Goal: Task Accomplishment & Management: Use online tool/utility

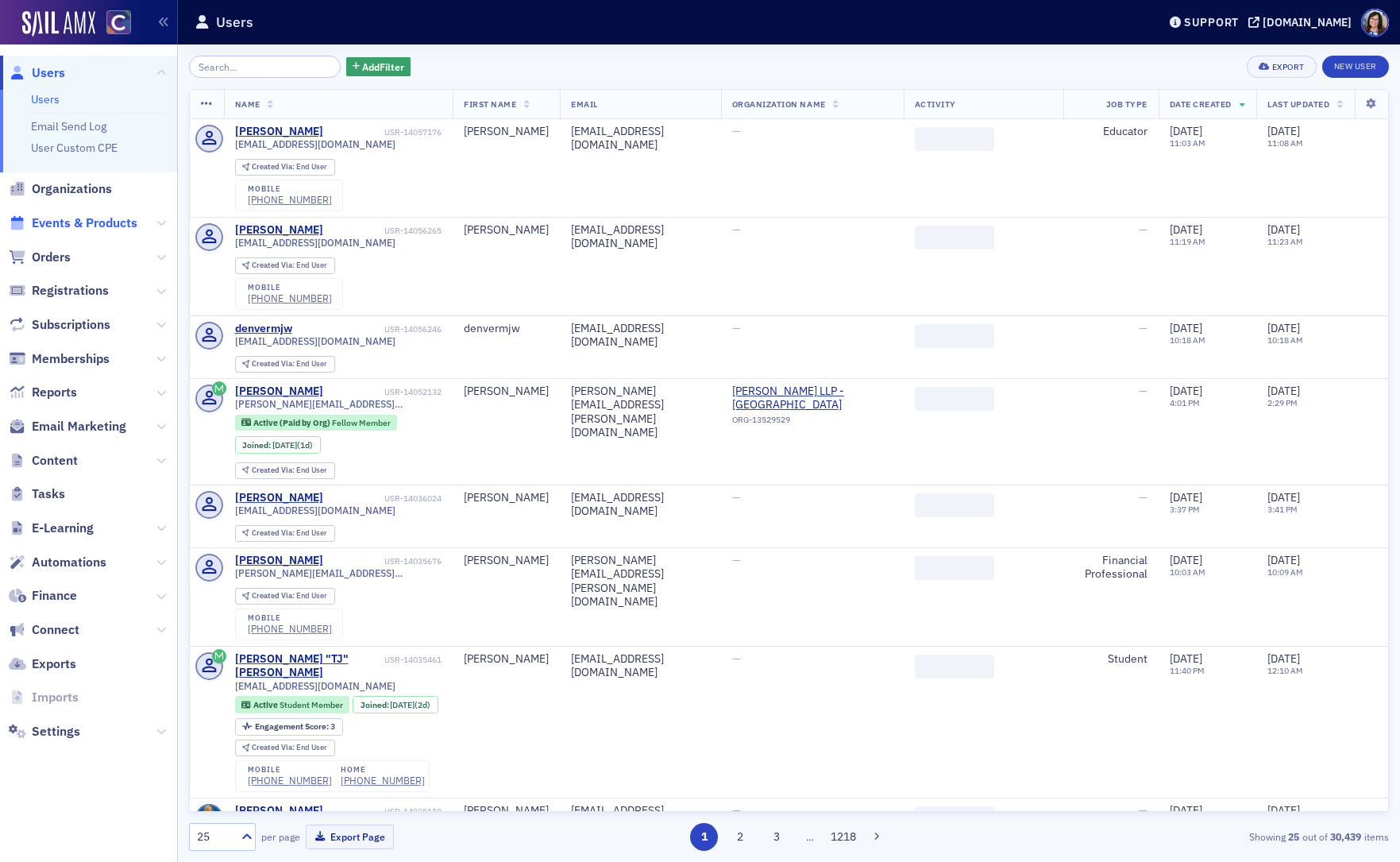
click at [81, 228] on span "Events & Products" at bounding box center [85, 223] width 106 height 18
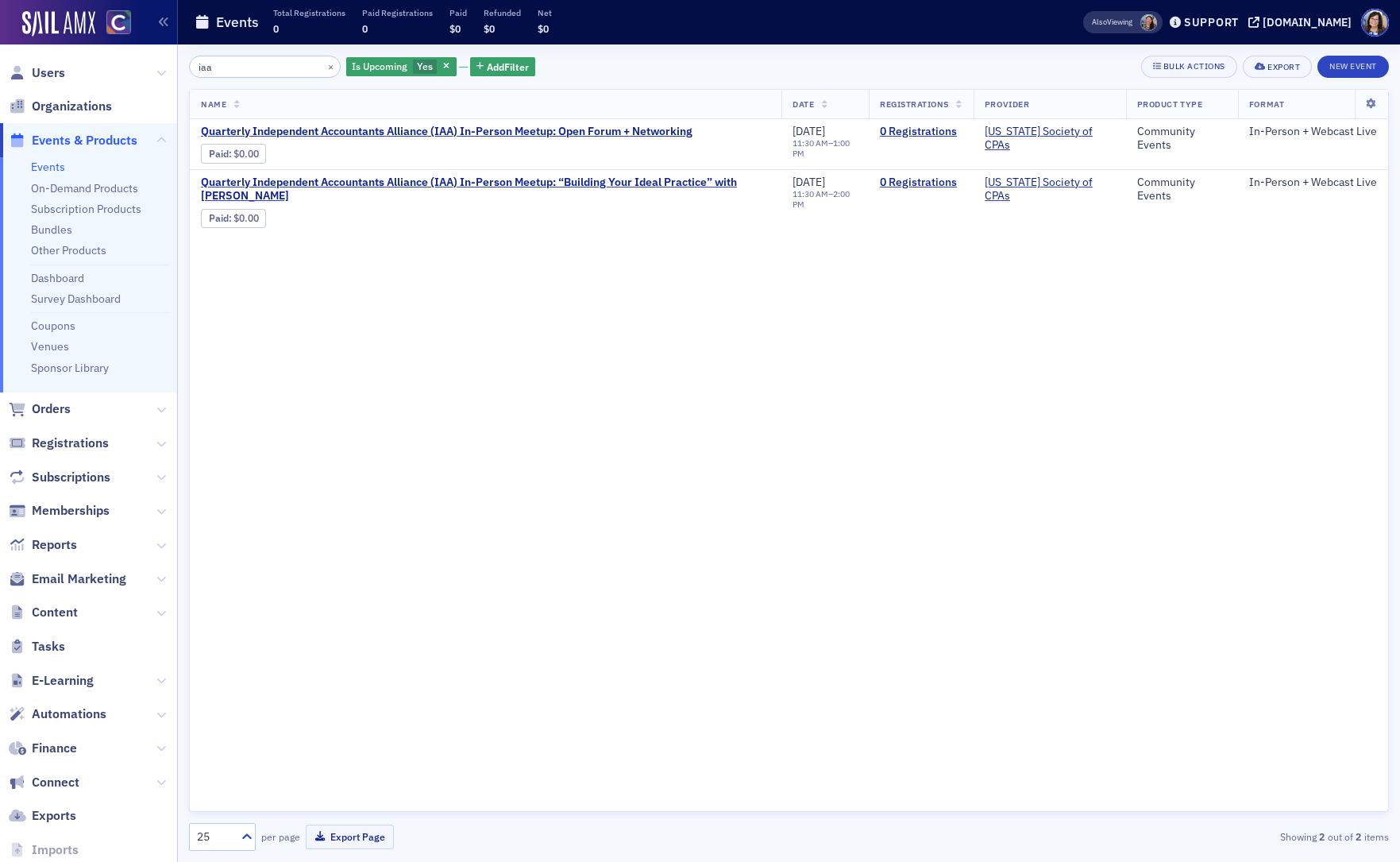
type input "iaa"
click at [372, 154] on link "Event Page" at bounding box center [371, 153] width 60 height 12
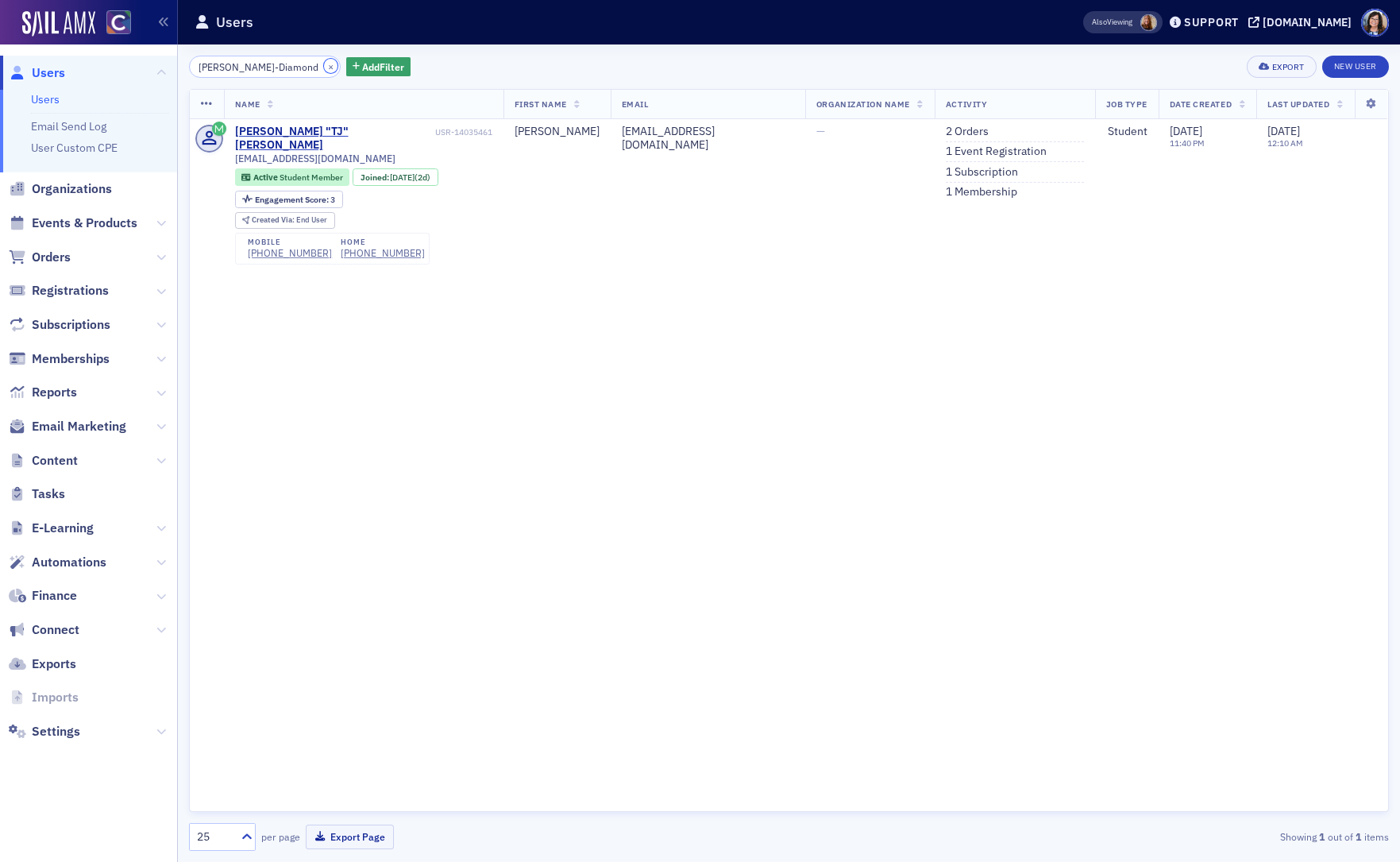
drag, startPoint x: 308, startPoint y: 67, endPoint x: 287, endPoint y: 67, distance: 21.0
click at [324, 67] on button "×" at bounding box center [331, 66] width 14 height 14
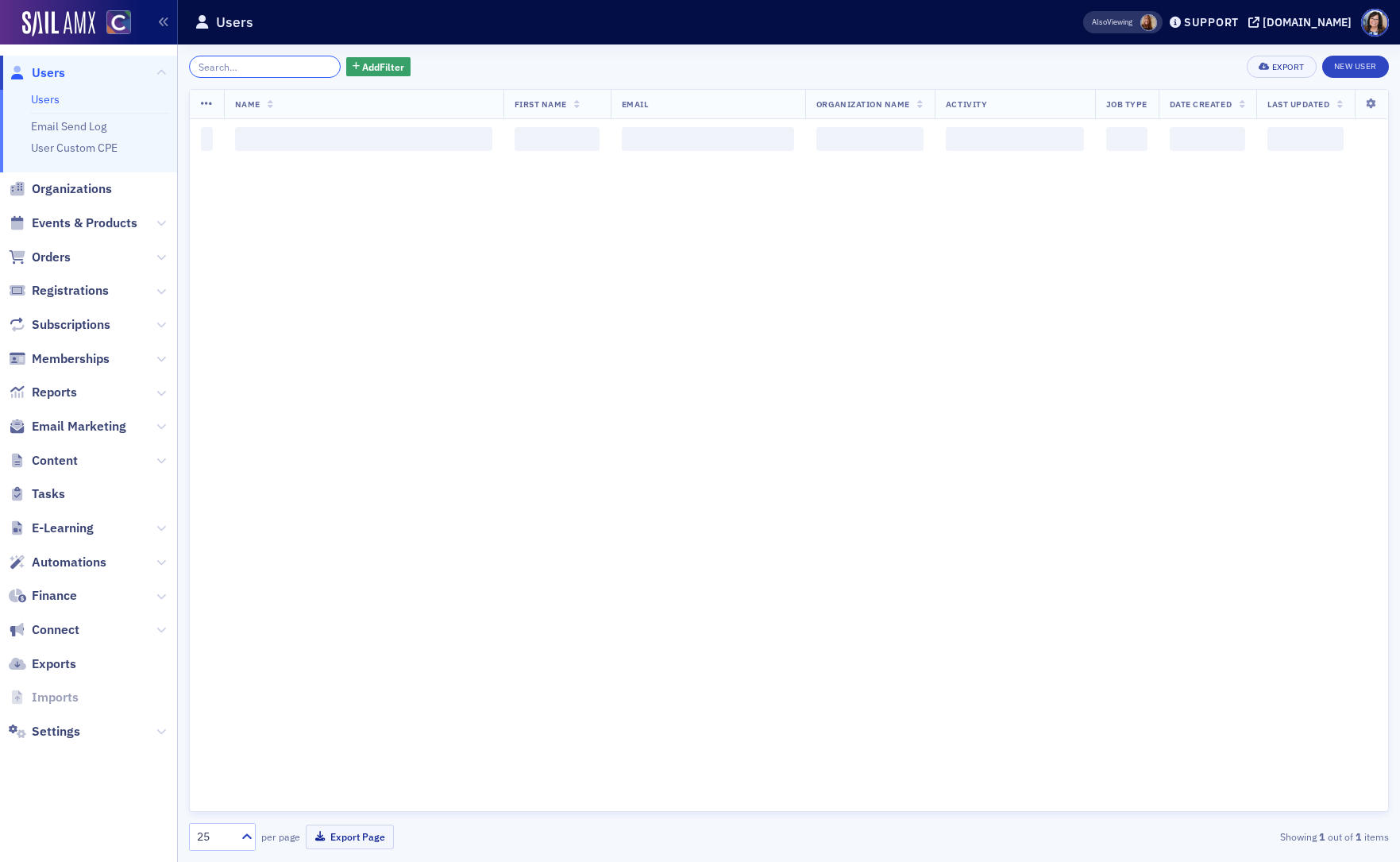
click at [285, 67] on input "search" at bounding box center [265, 67] width 152 height 22
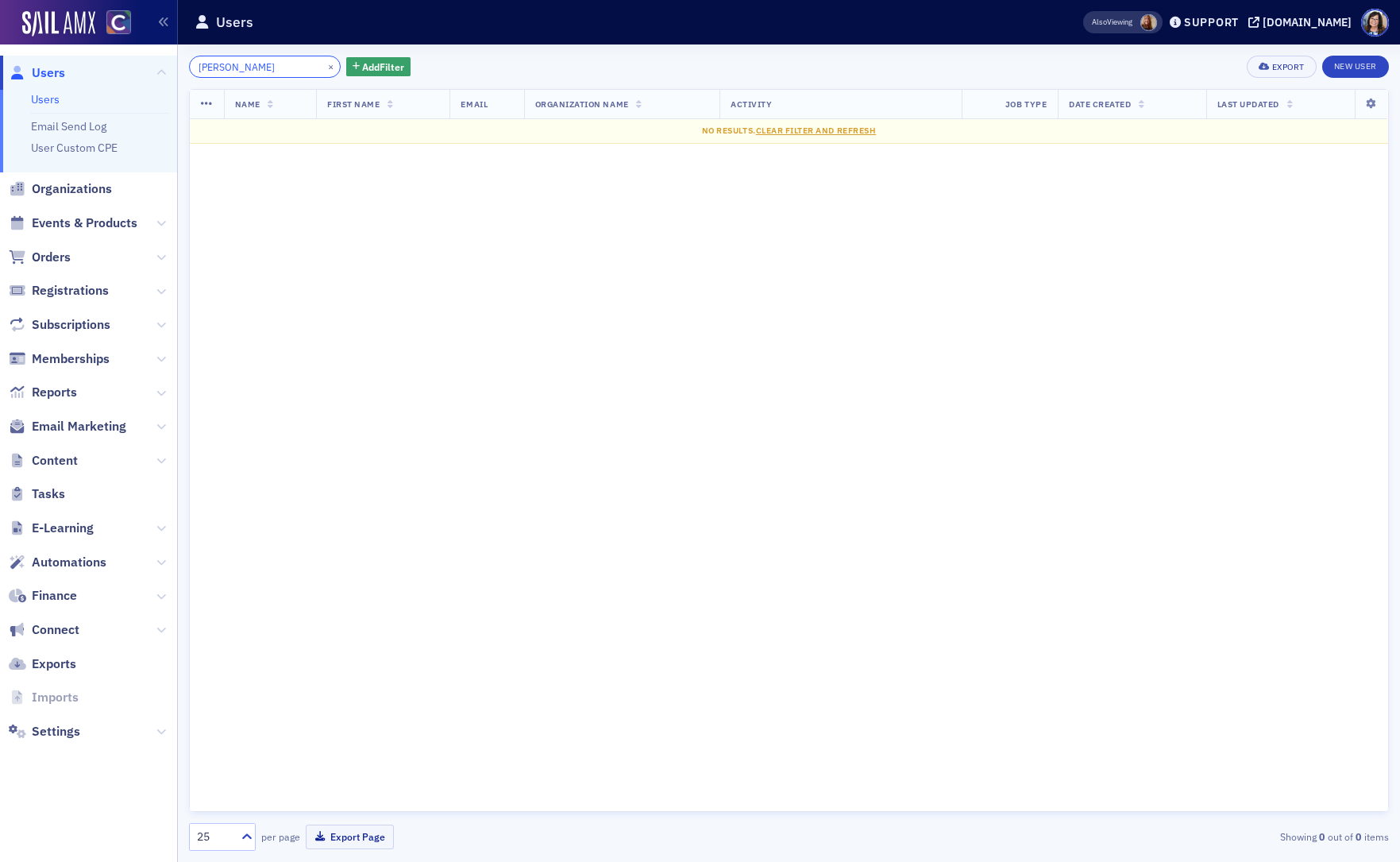
click at [234, 67] on input "Jenna Koehler" at bounding box center [265, 67] width 152 height 22
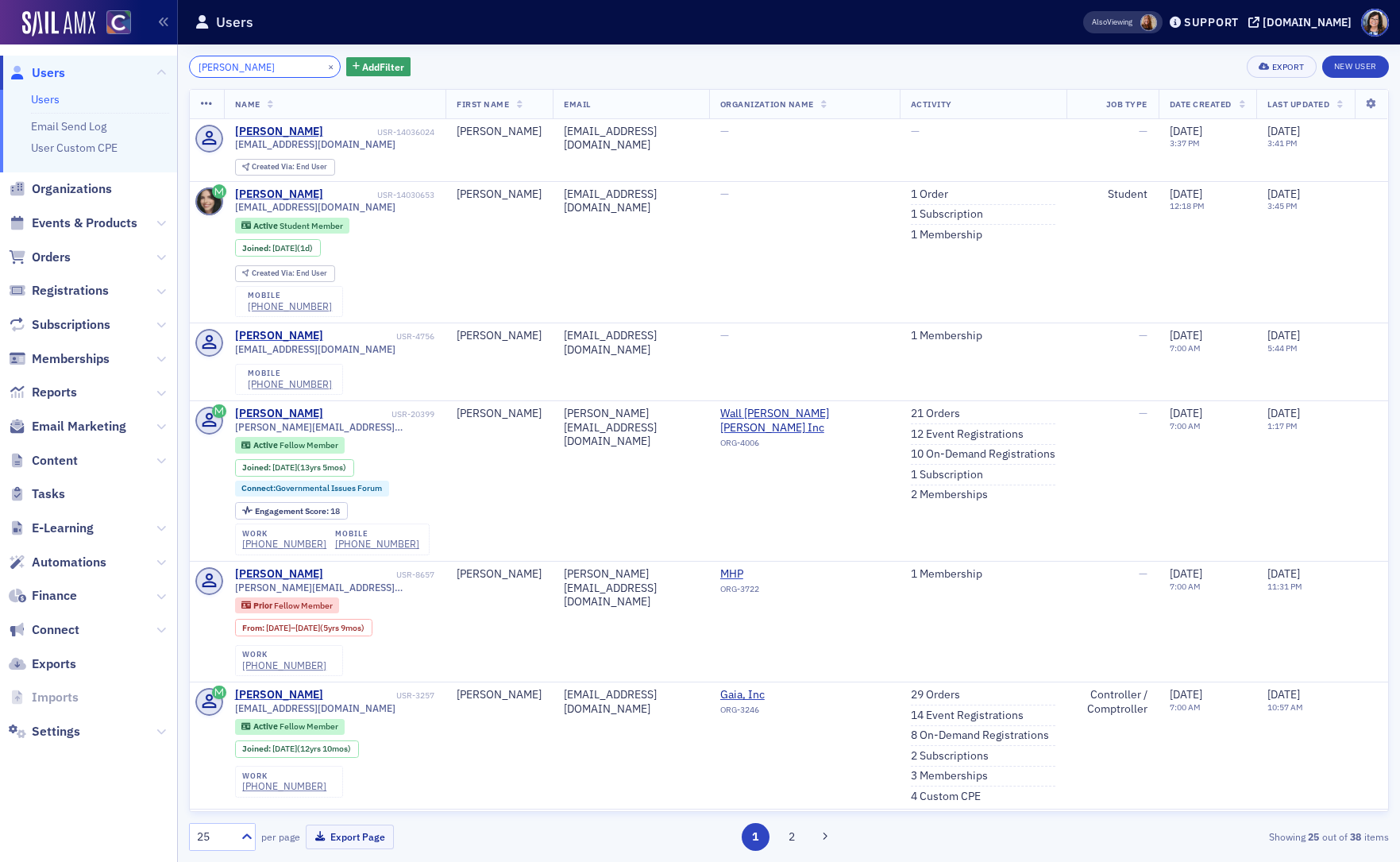
type input "Jenna Koehler"
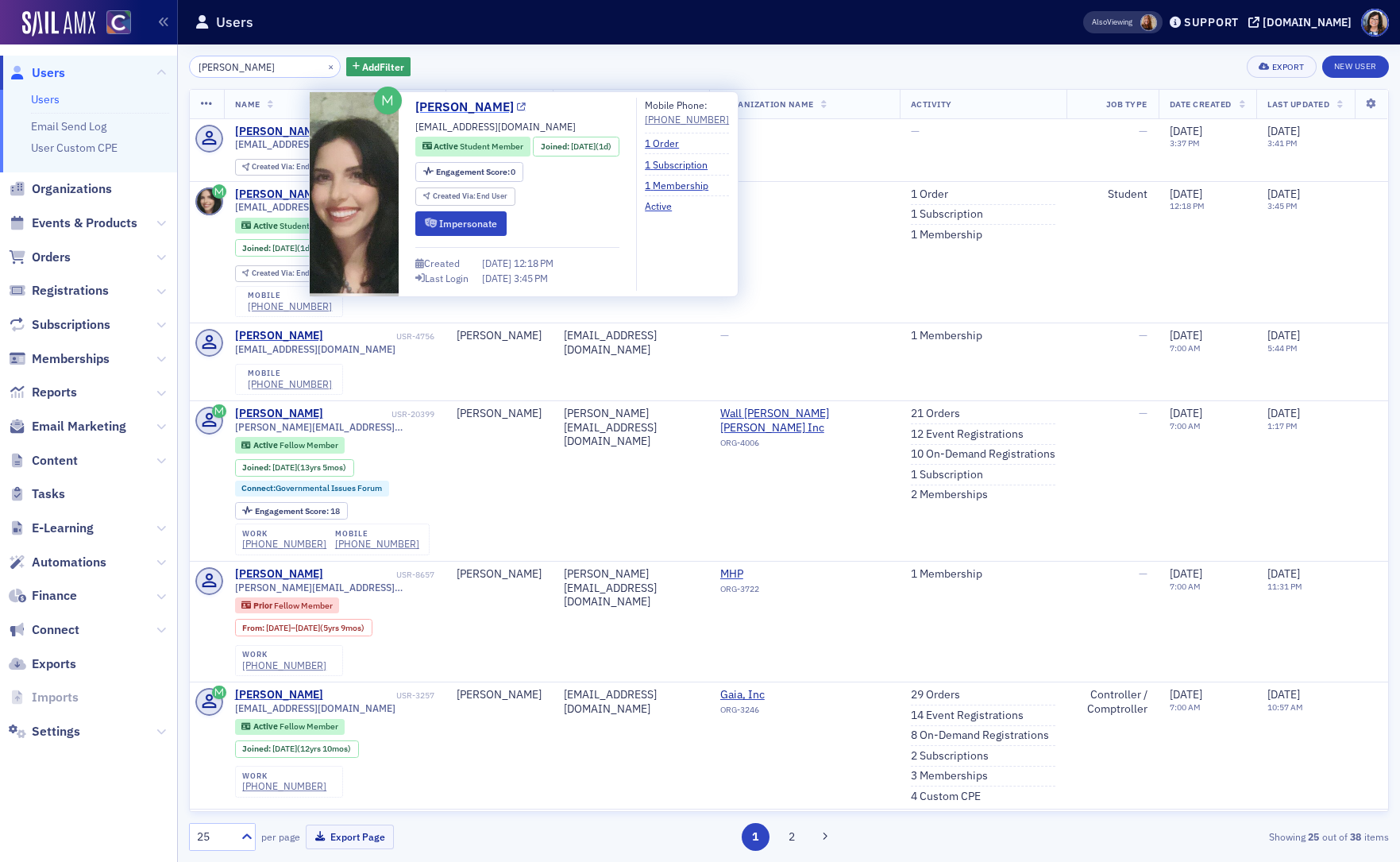
click at [517, 108] on icon at bounding box center [521, 108] width 9 height 9
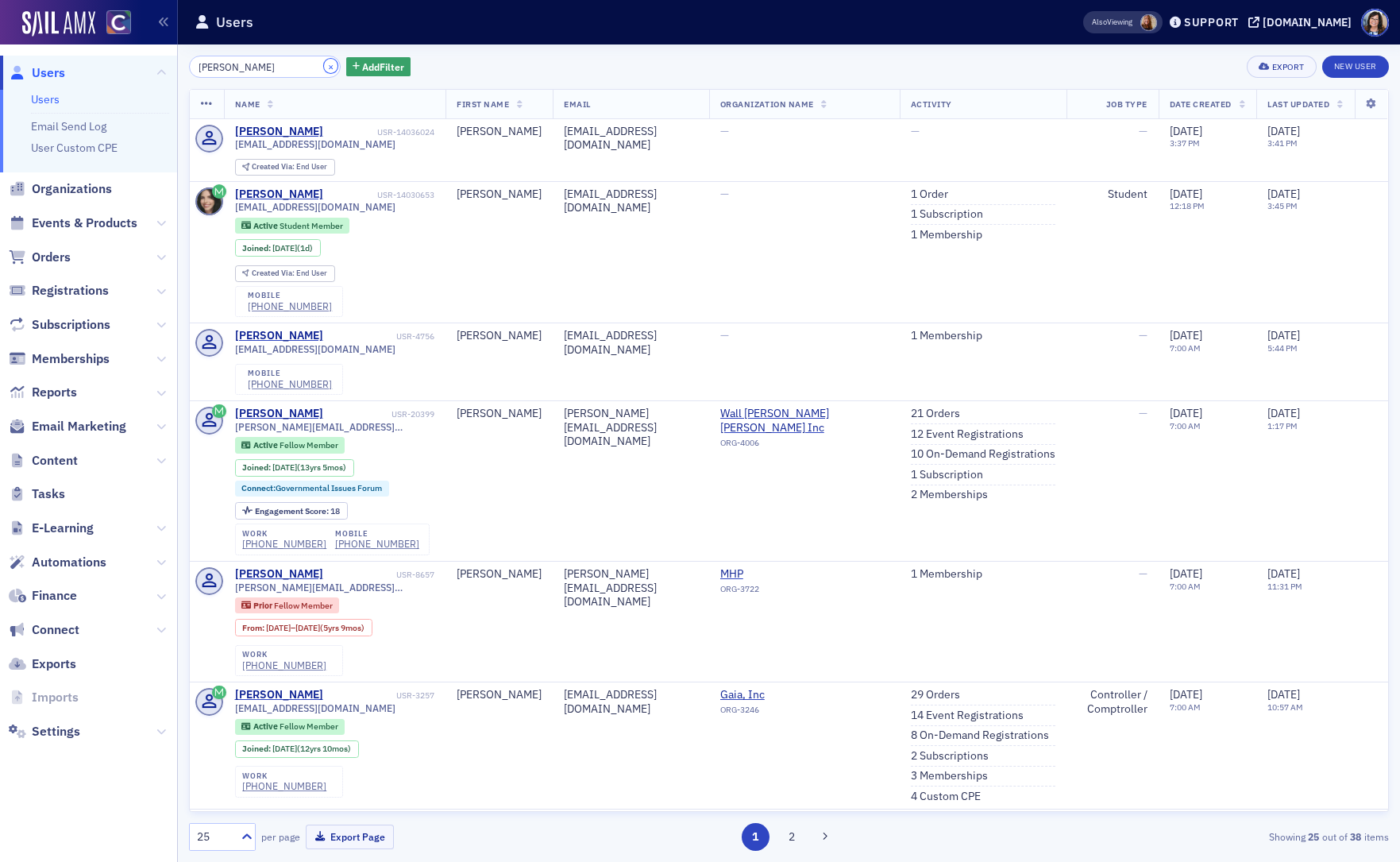
click at [324, 67] on button "×" at bounding box center [331, 66] width 14 height 14
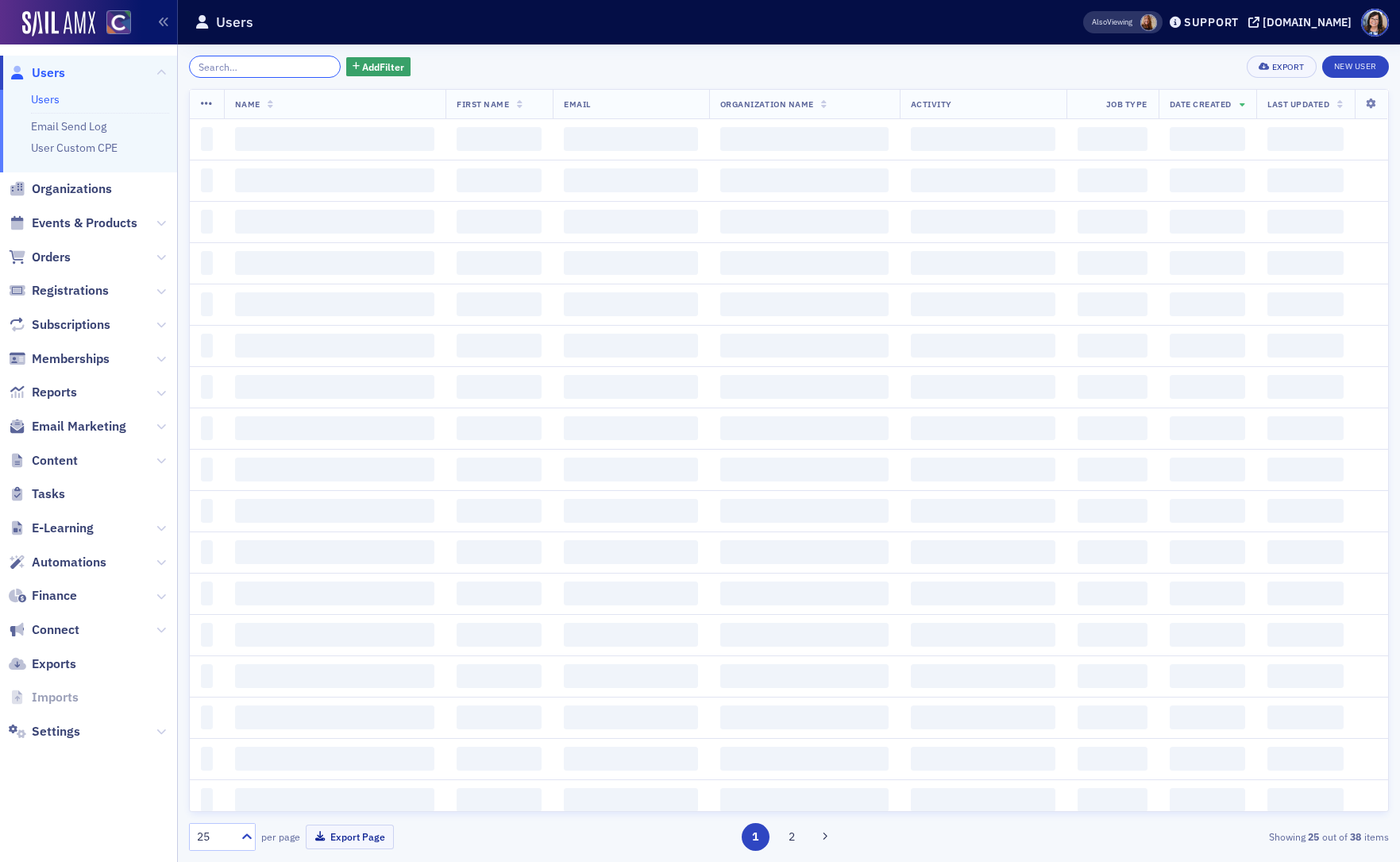
click at [286, 67] on input "search" at bounding box center [265, 67] width 152 height 22
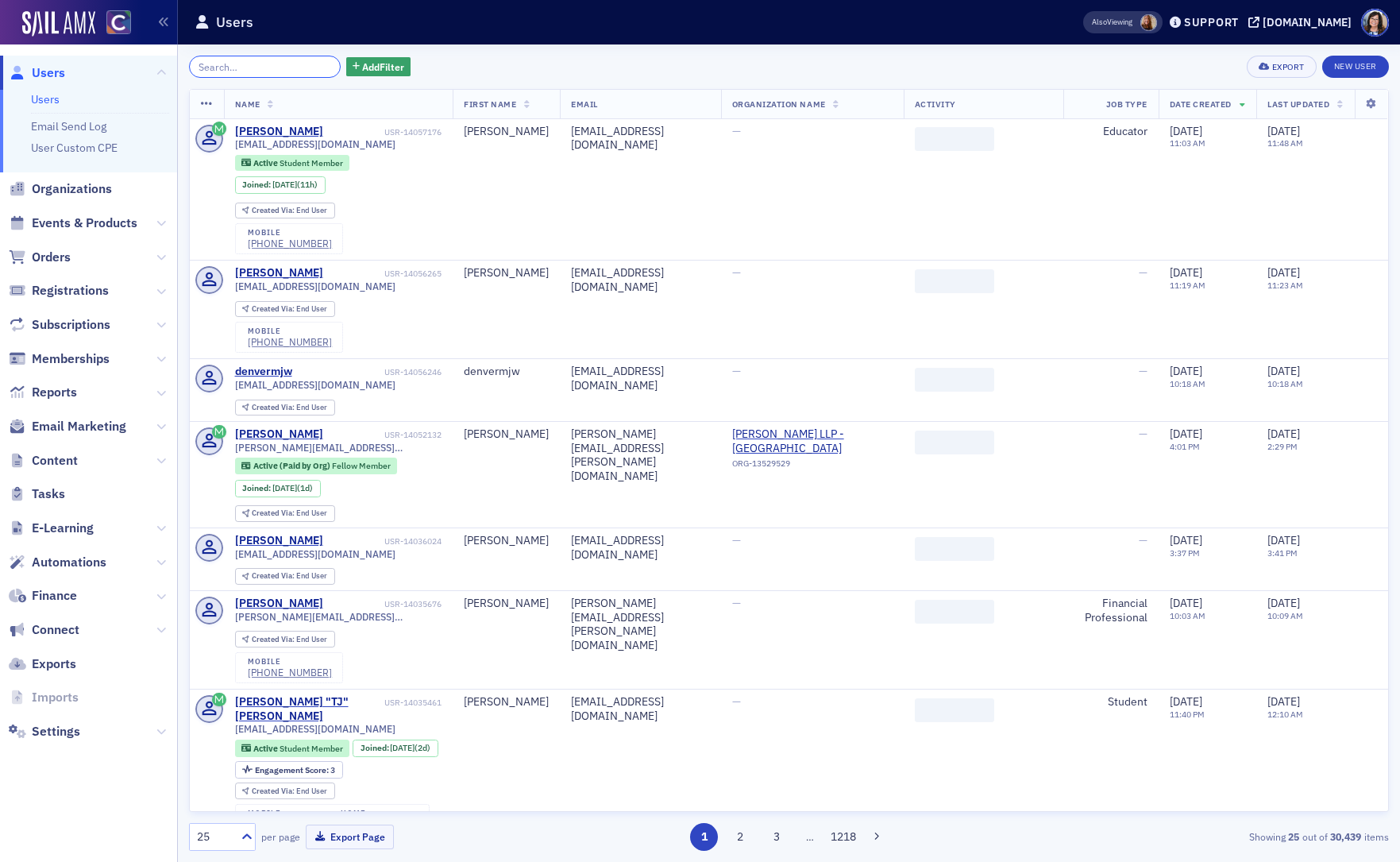
paste input "Brandon Moore"
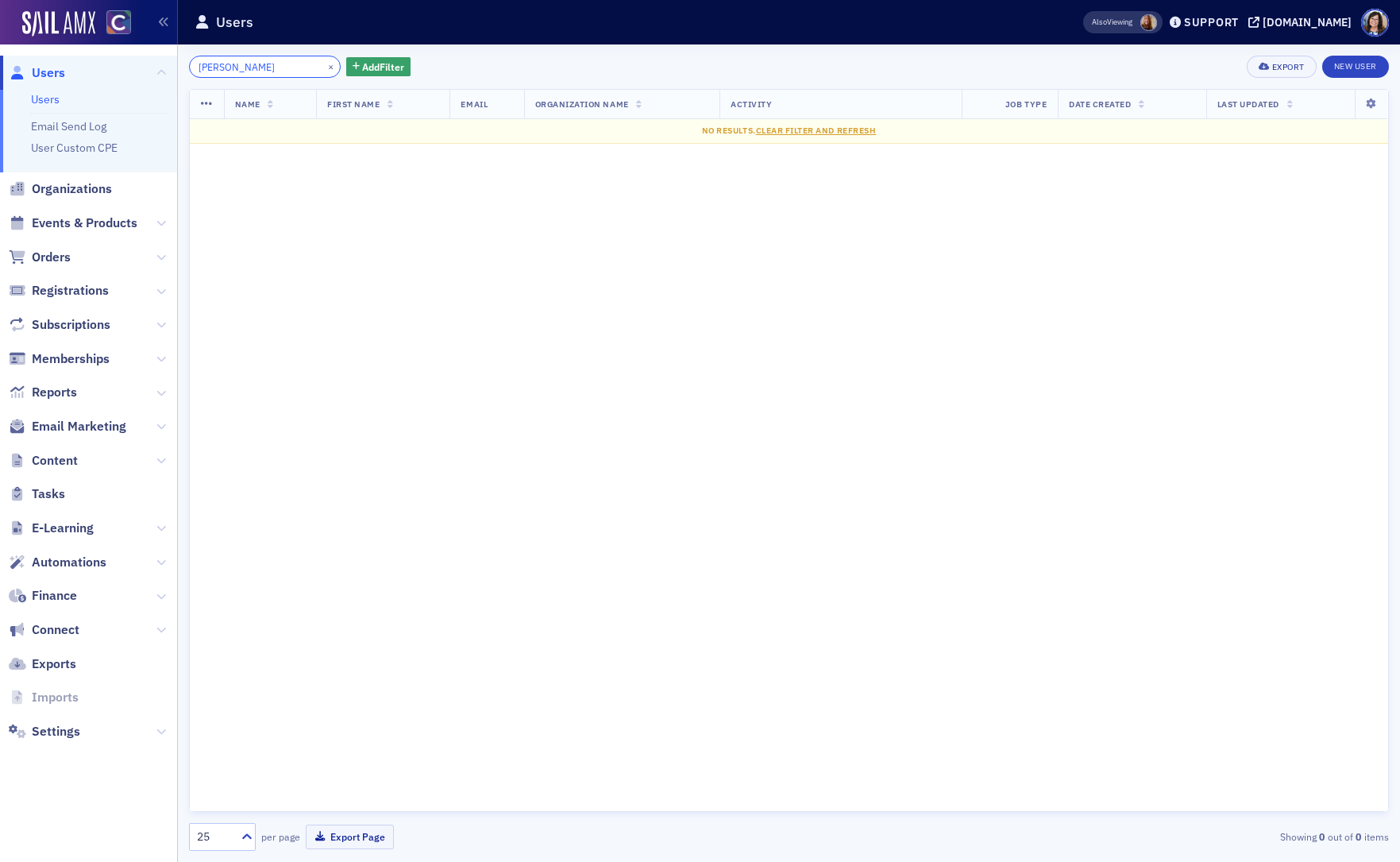
click at [246, 67] on input "Brandon Moore" at bounding box center [265, 67] width 152 height 22
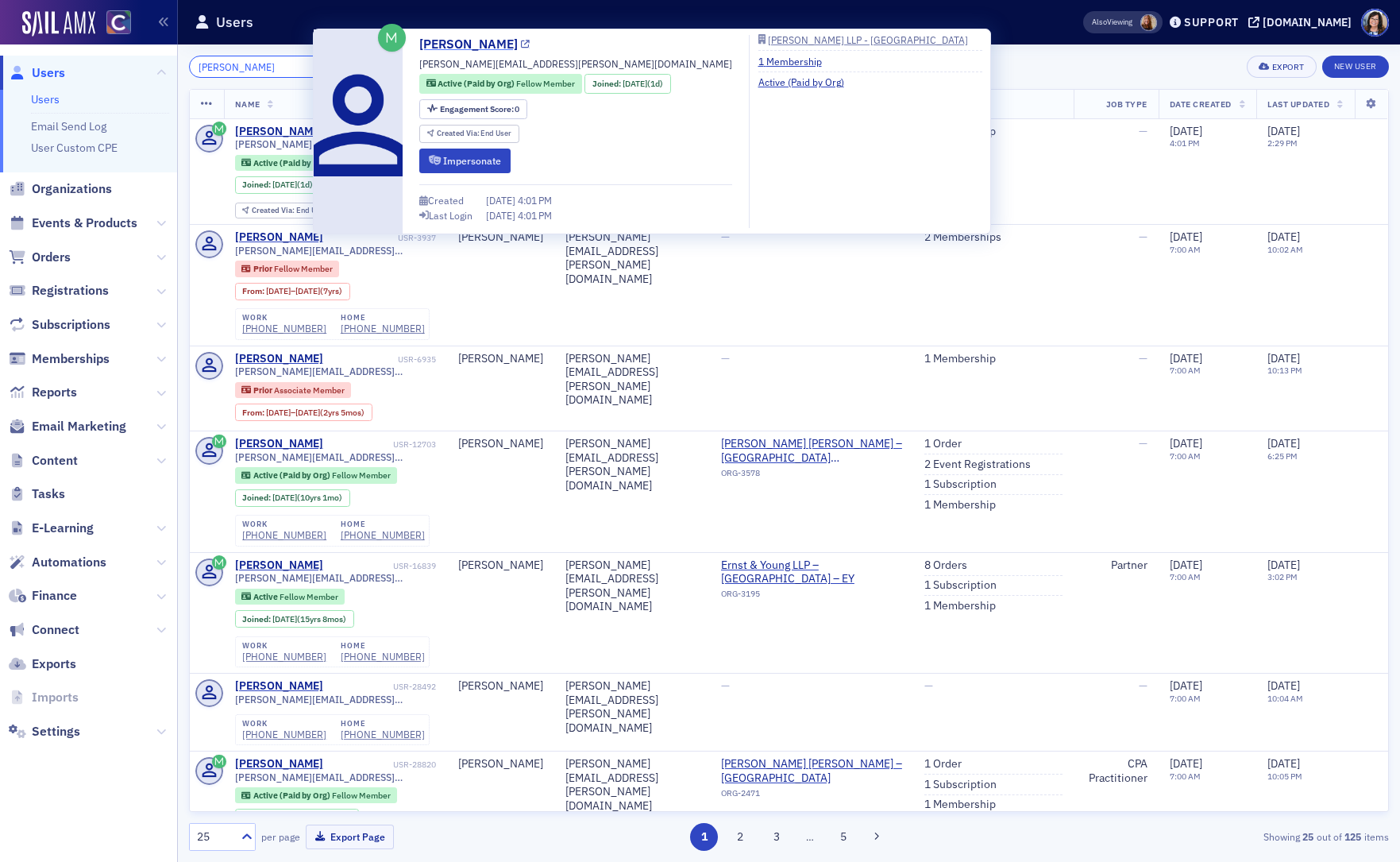
type input "[PERSON_NAME]"
click at [521, 44] on icon at bounding box center [525, 44] width 9 height 9
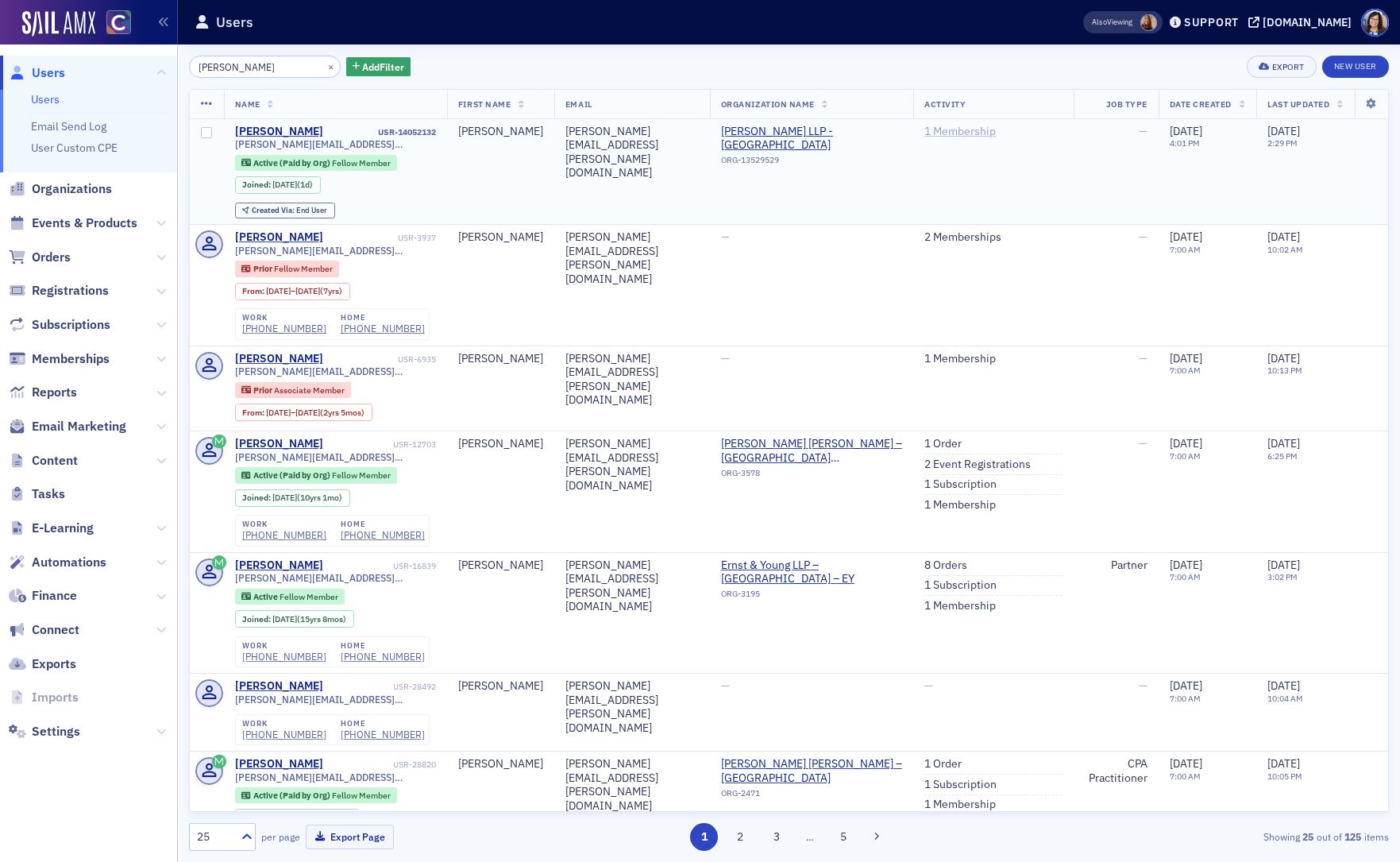
click at [964, 133] on link "1 Membership" at bounding box center [960, 132] width 71 height 14
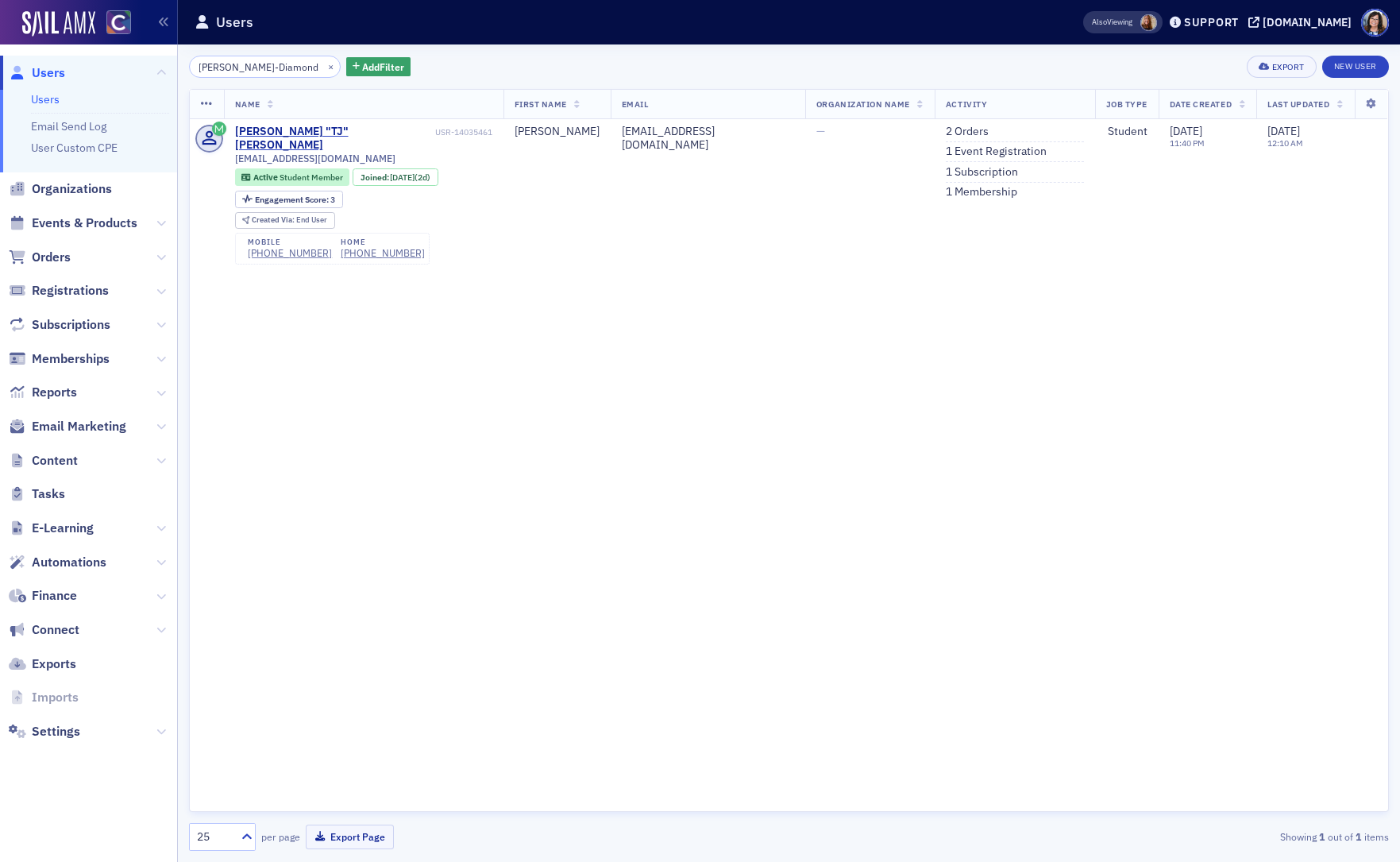
click at [1046, 489] on div "Name First Name Email Organization Name Activity Job Type Date Created Last Upd…" at bounding box center [789, 450] width 1199 height 722
click at [45, 79] on span "Users" at bounding box center [49, 73] width 34 height 18
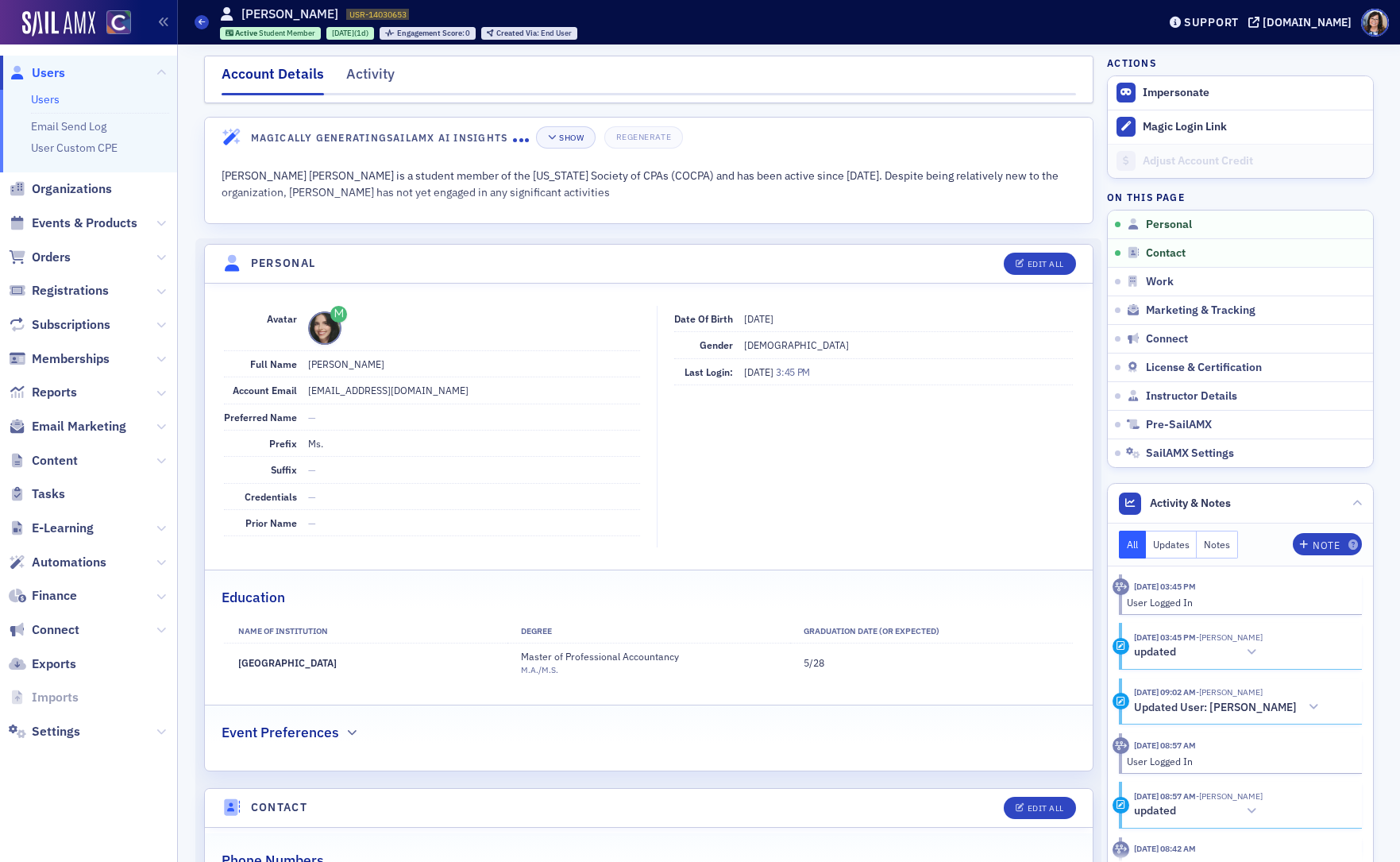
drag, startPoint x: 413, startPoint y: 663, endPoint x: 235, endPoint y: 669, distance: 178.1
click at [235, 669] on td "[GEOGRAPHIC_DATA]" at bounding box center [365, 663] width 282 height 39
copy td "[GEOGRAPHIC_DATA]"
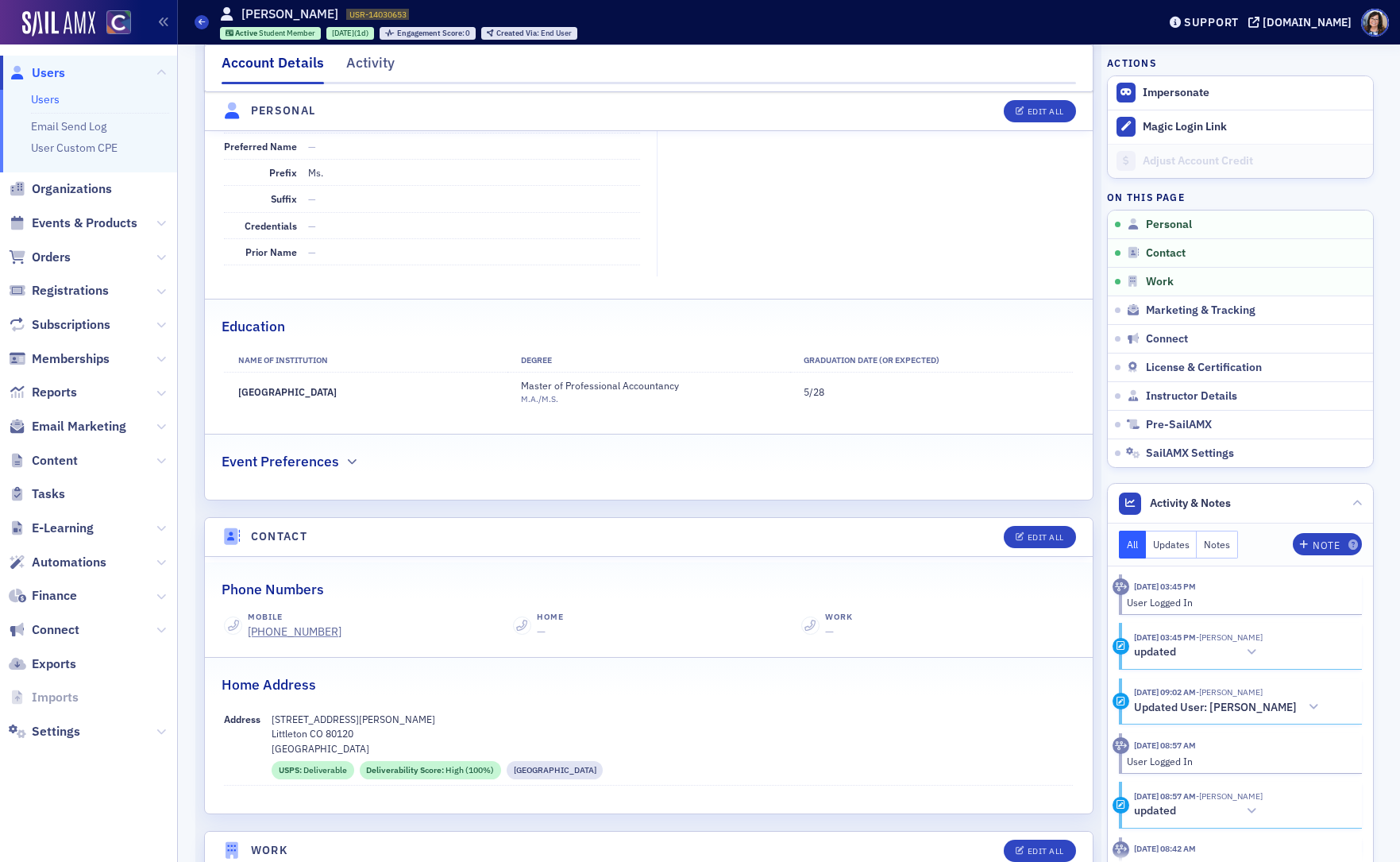
scroll to position [271, 0]
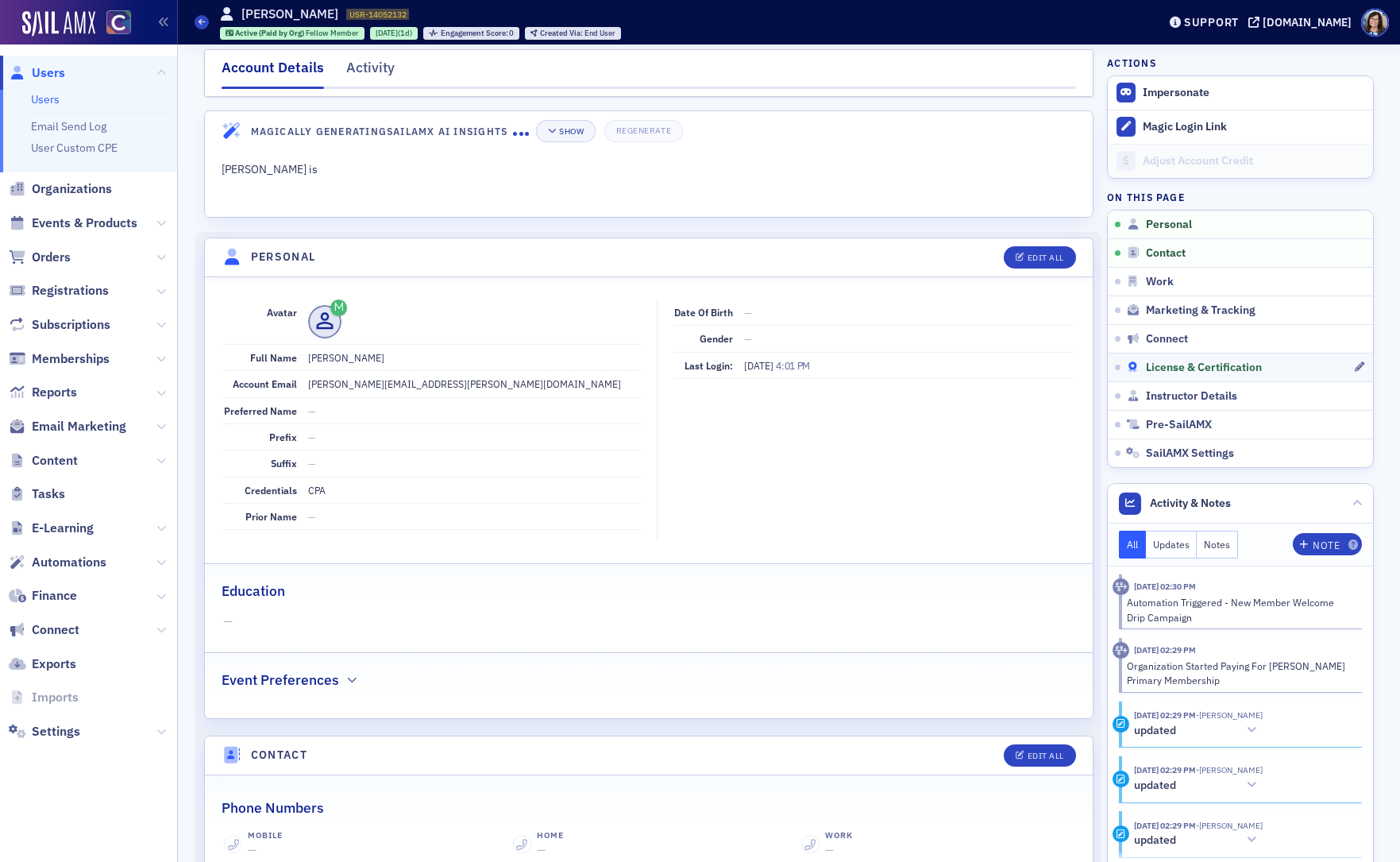
click at [1198, 364] on span "License & Certification" at bounding box center [1203, 368] width 116 height 14
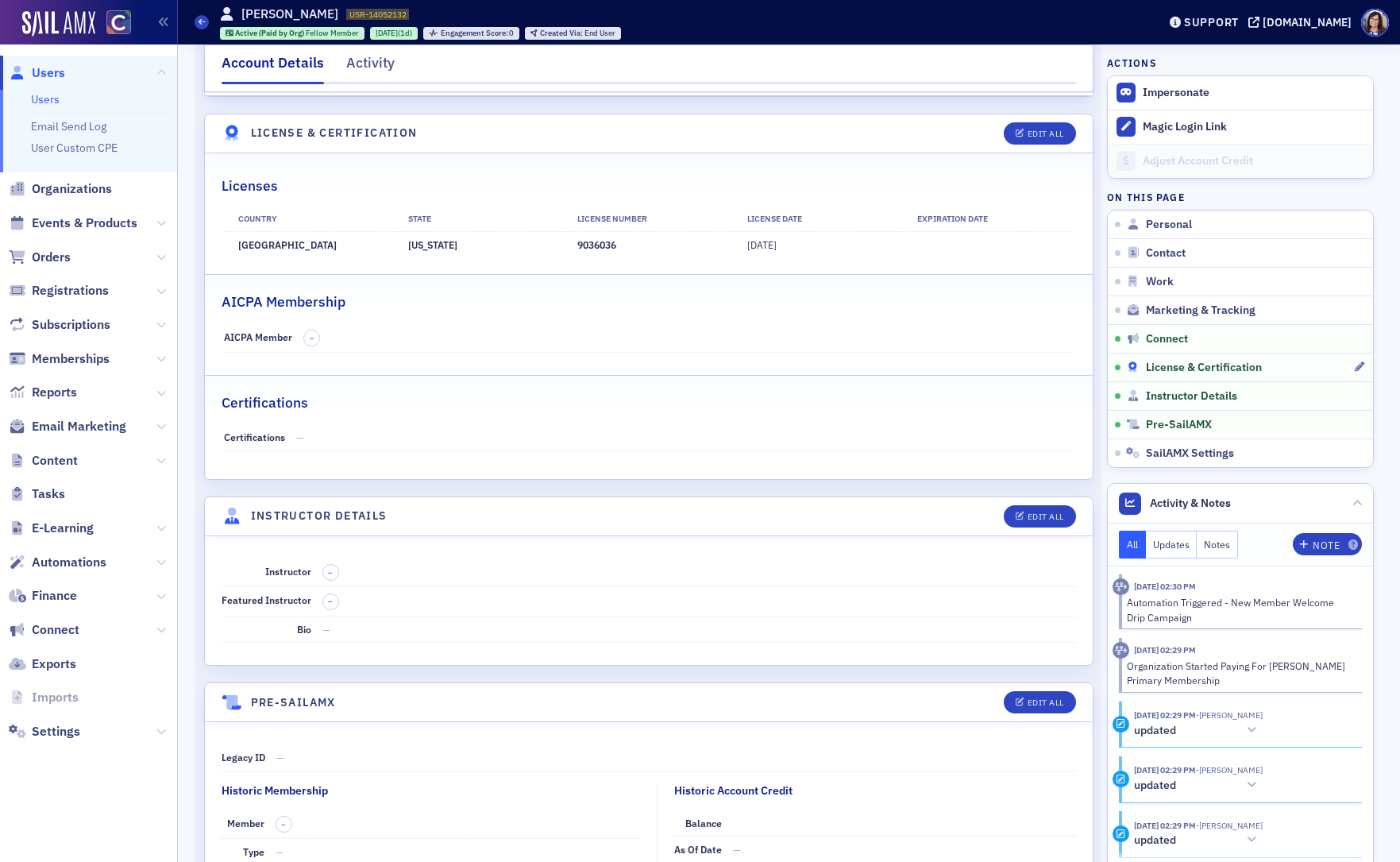
scroll to position [2822, 0]
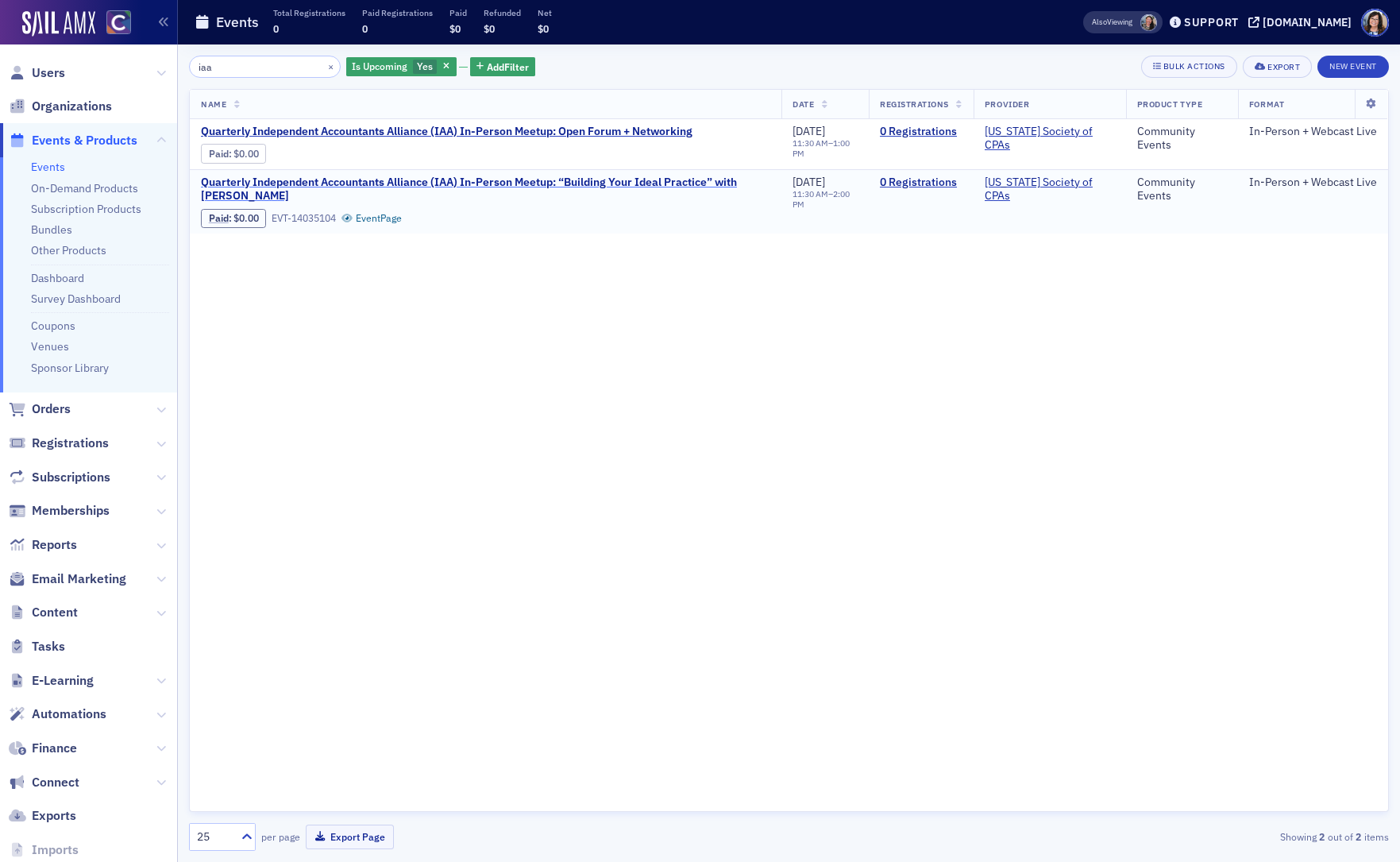
click at [627, 178] on span "Quarterly Independent Accountants Alliance (IAA) In-Person Meetup: “Building Yo…" at bounding box center [485, 189] width 570 height 28
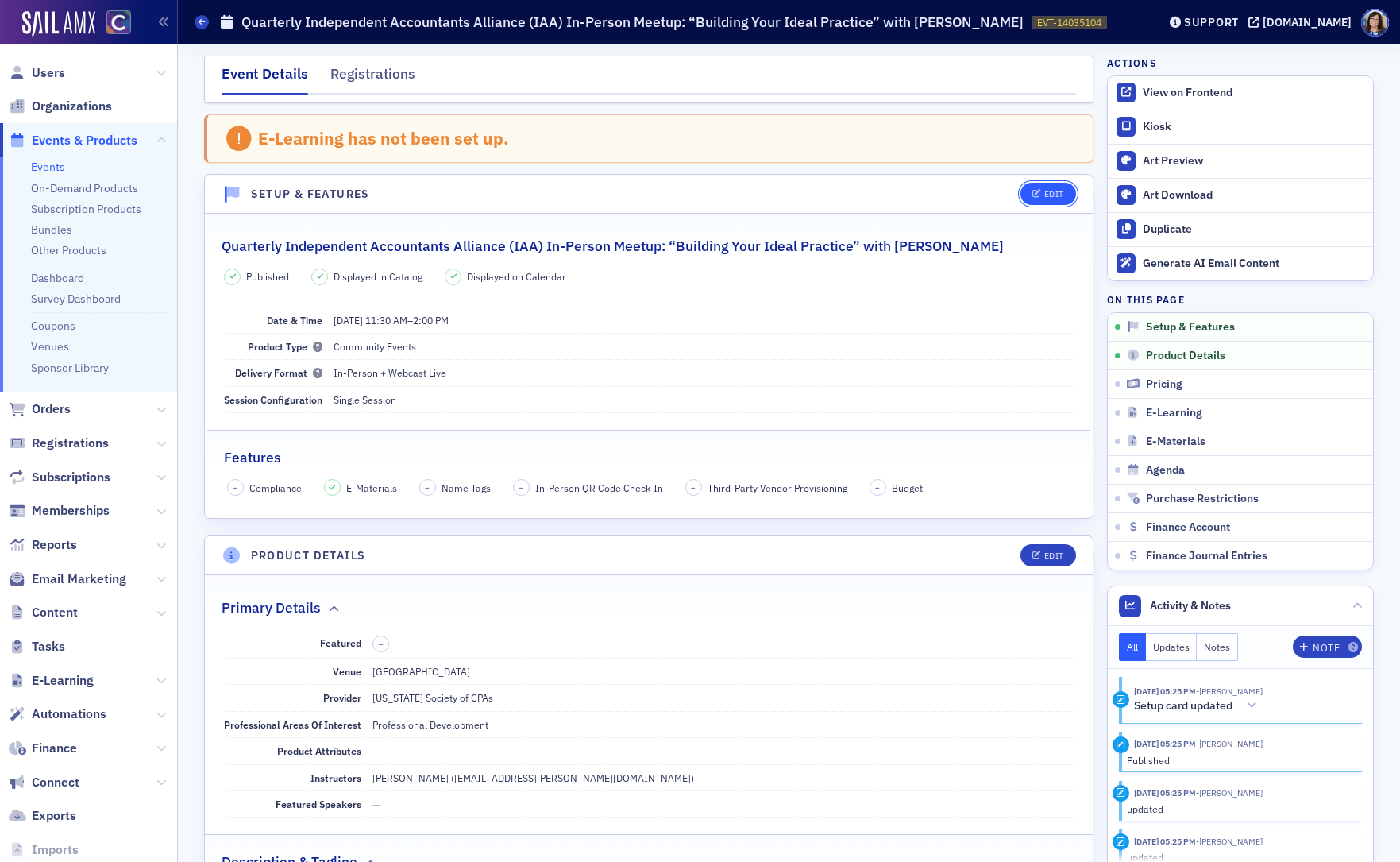
click at [1045, 190] on div "Edit" at bounding box center [1053, 194] width 20 height 9
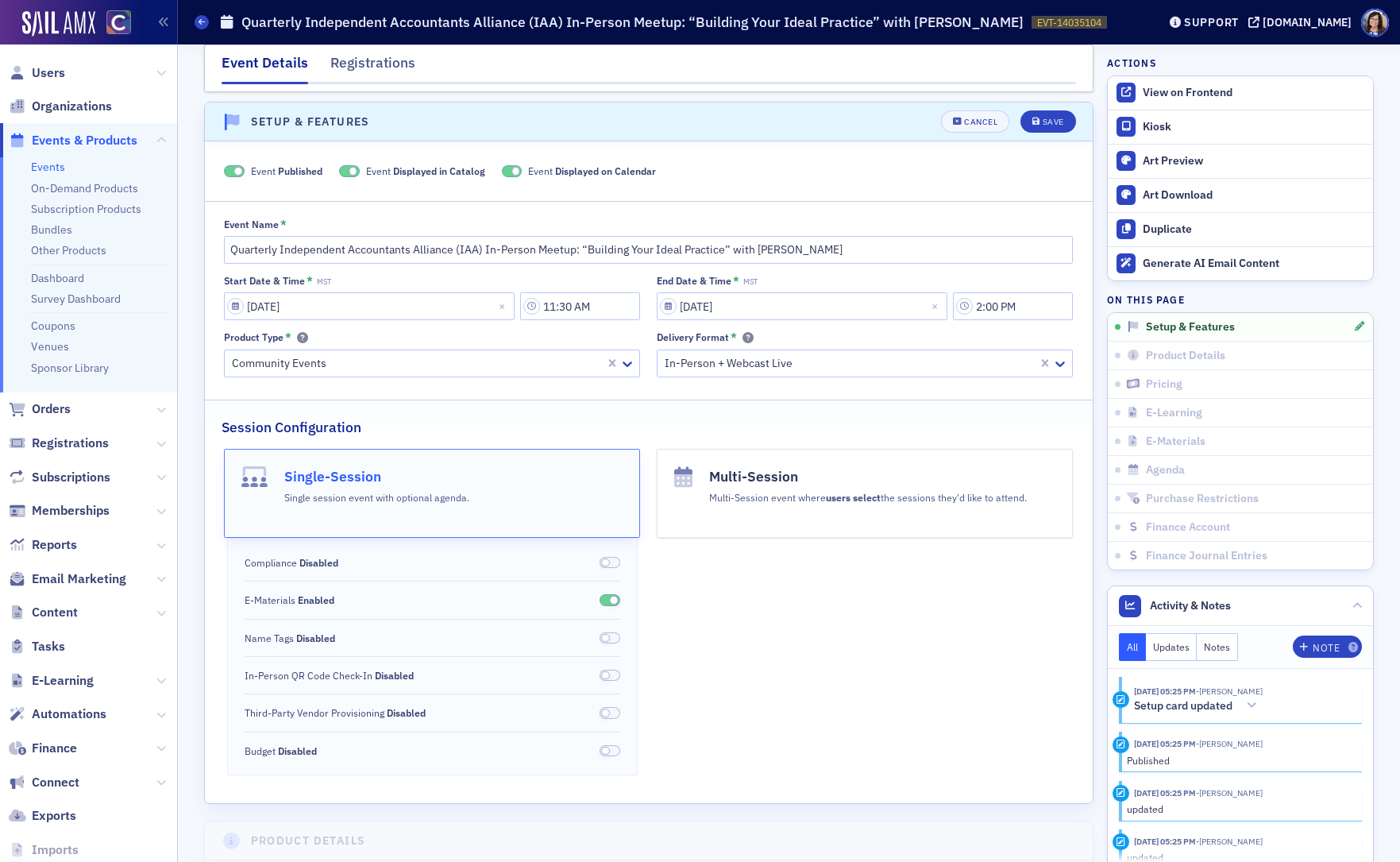
scroll to position [82, 0]
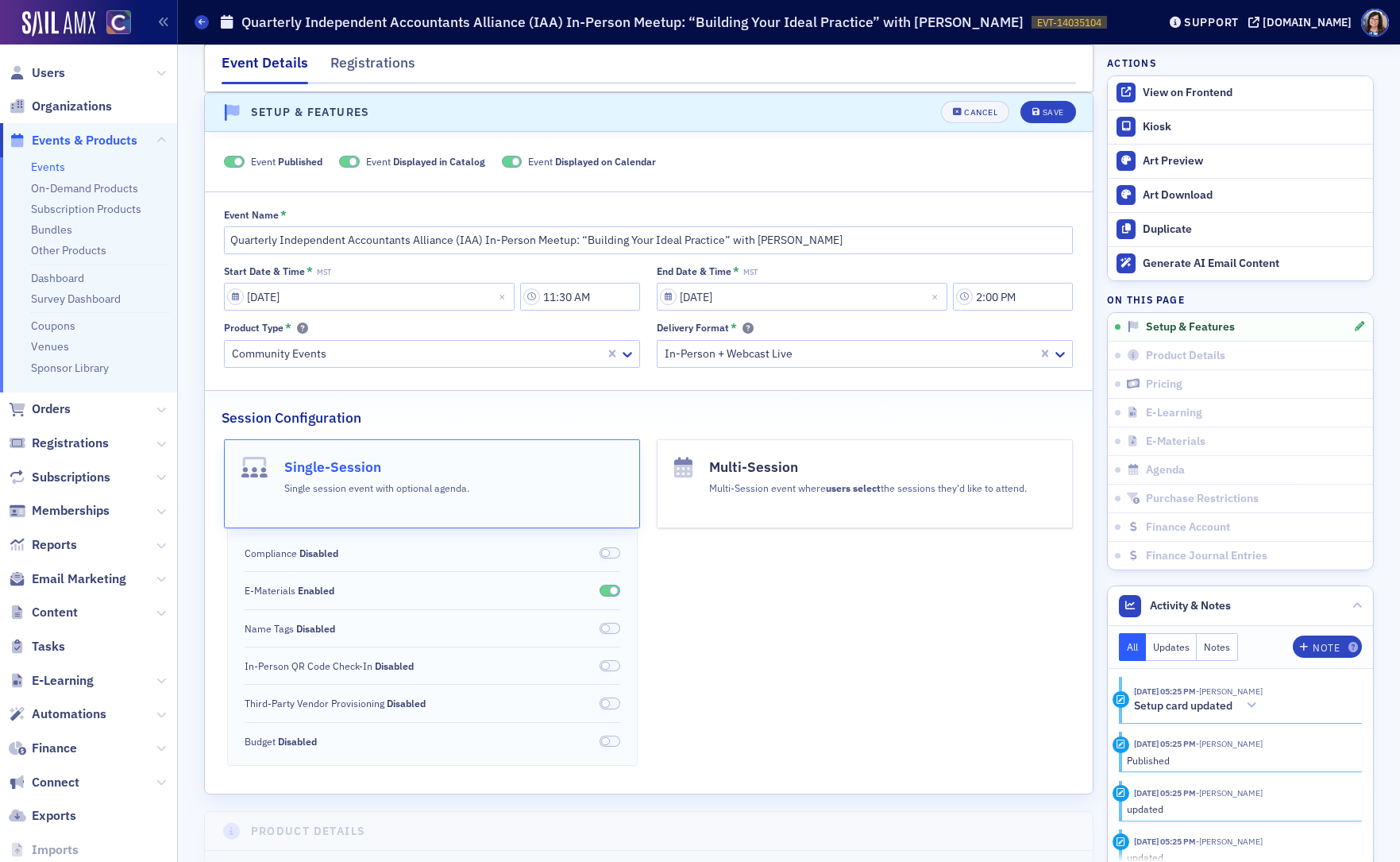
click at [225, 163] on span at bounding box center [234, 161] width 21 height 12
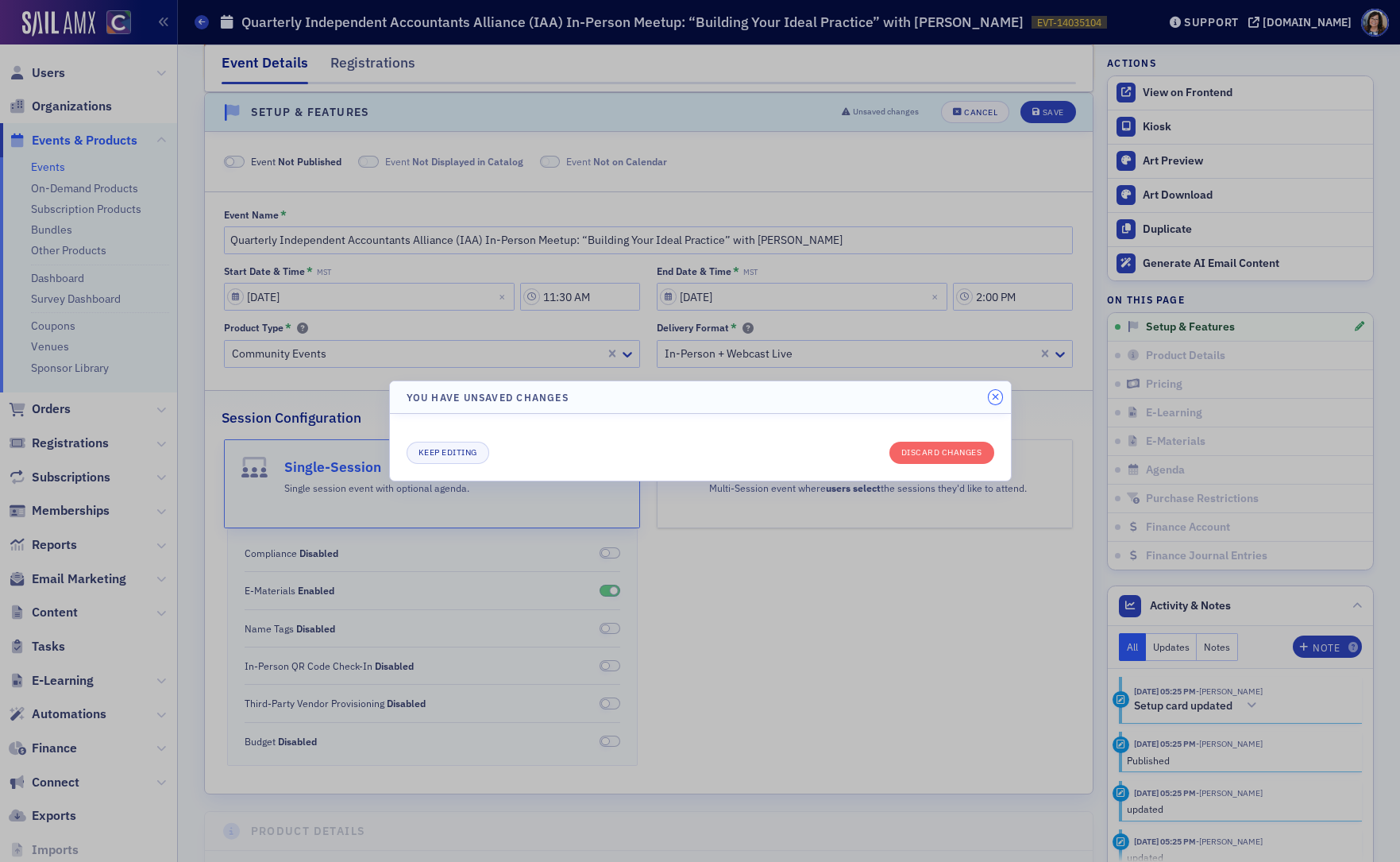
click at [992, 395] on icon "button" at bounding box center [995, 397] width 7 height 10
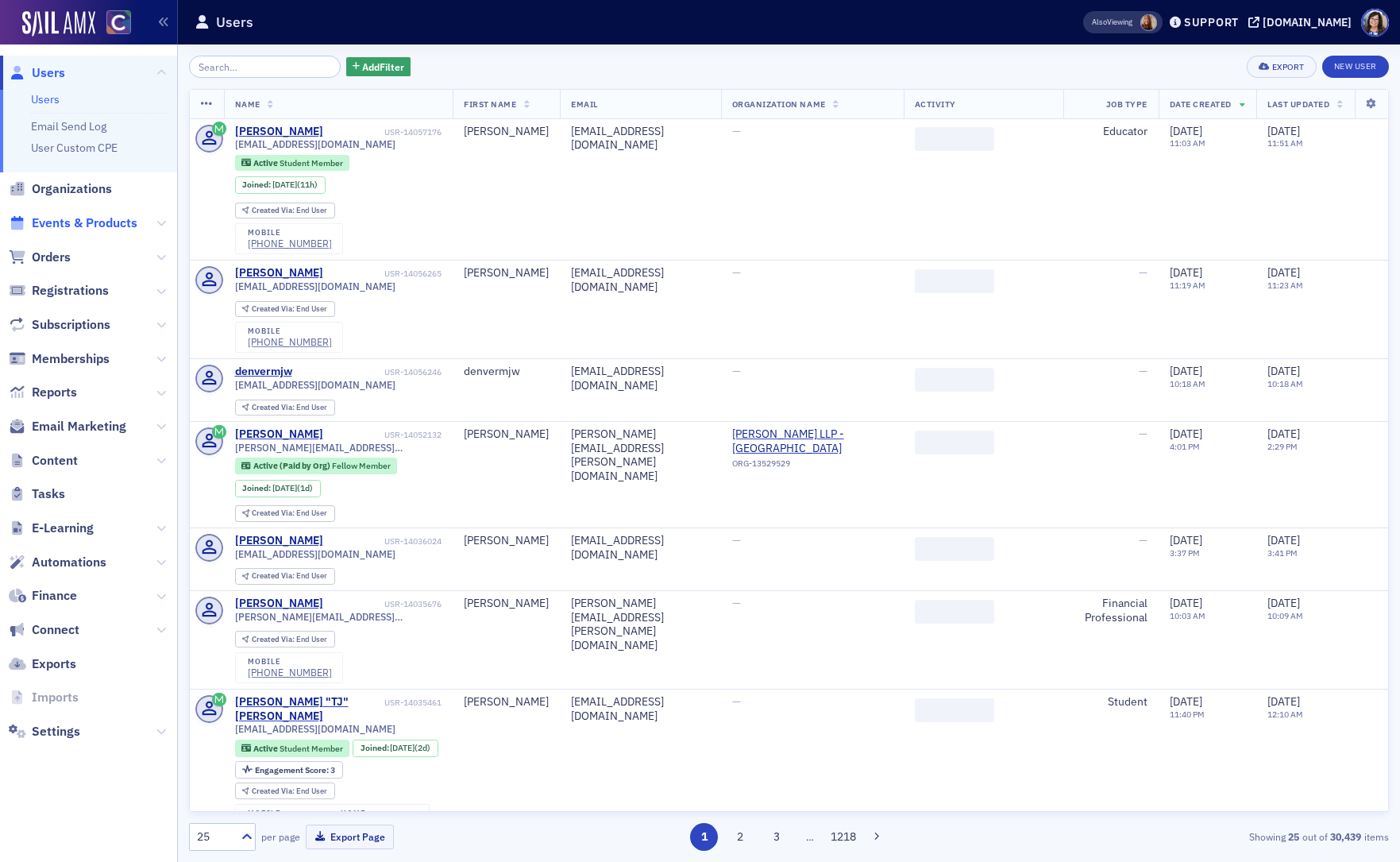
drag, startPoint x: 75, startPoint y: 226, endPoint x: 79, endPoint y: 218, distance: 8.9
click at [75, 225] on span "Events & Products" at bounding box center [85, 223] width 106 height 18
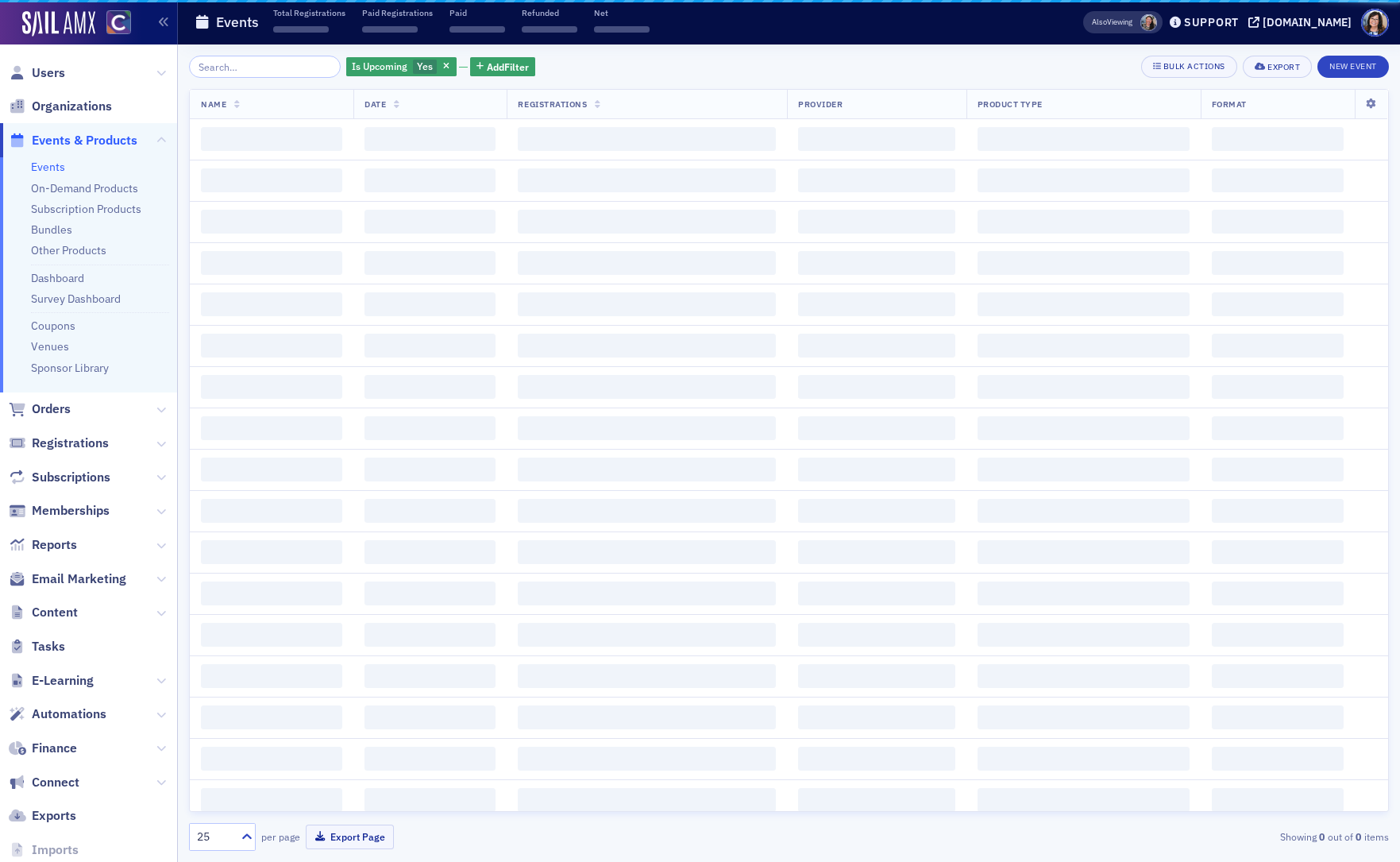
click at [243, 67] on input "search" at bounding box center [265, 67] width 152 height 22
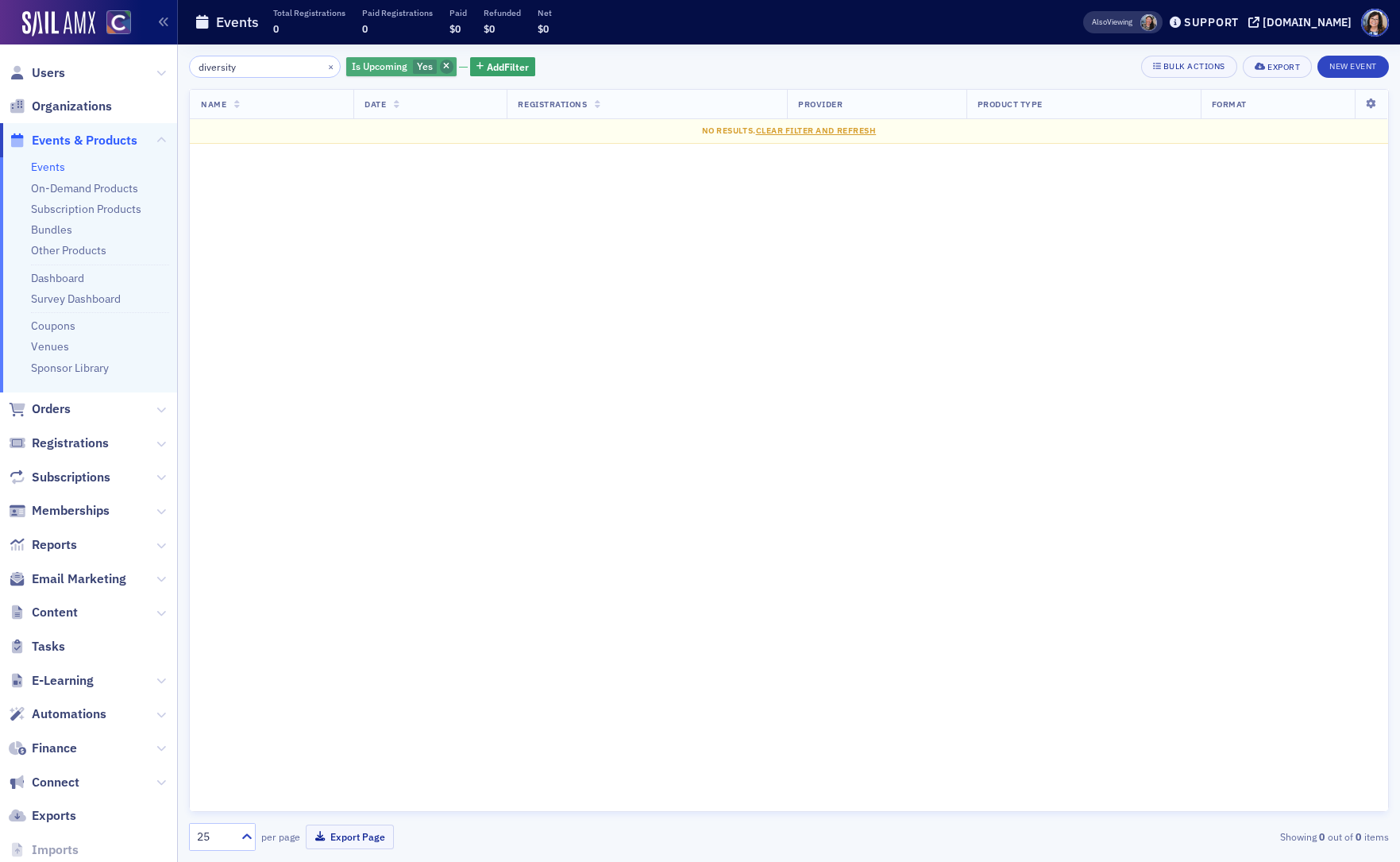
click at [440, 67] on span "button" at bounding box center [447, 67] width 14 height 14
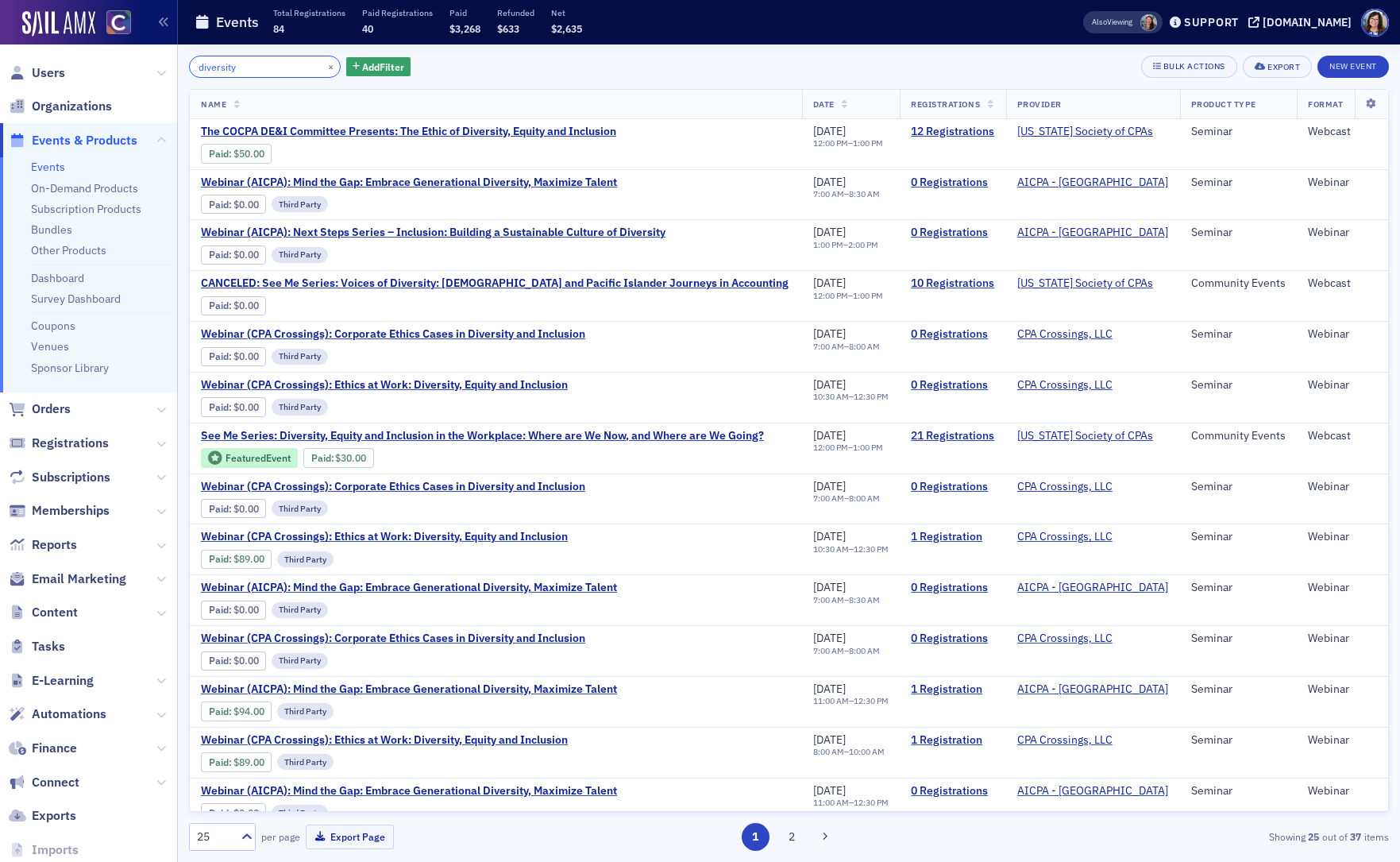
drag, startPoint x: 234, startPoint y: 71, endPoint x: 140, endPoint y: 72, distance: 94.0
click at [140, 72] on div "Users Organizations Events & Products Events On-Demand Products Subscription Pr…" at bounding box center [700, 431] width 1400 height 862
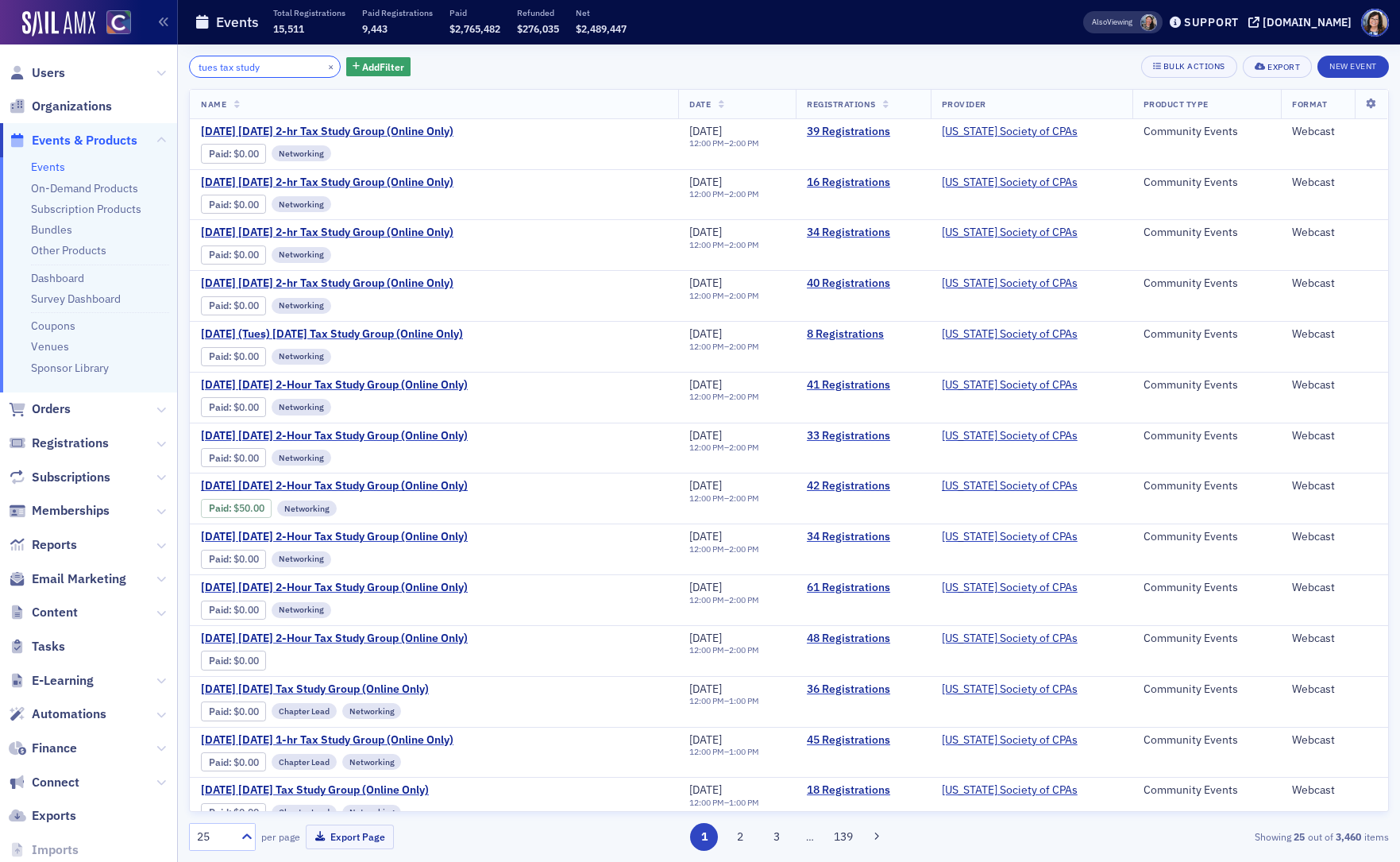
drag, startPoint x: 254, startPoint y: 63, endPoint x: 132, endPoint y: 63, distance: 122.0
click at [132, 63] on div "Users Organizations Events & Products Events On-Demand Products Subscription Pr…" at bounding box center [700, 431] width 1400 height 862
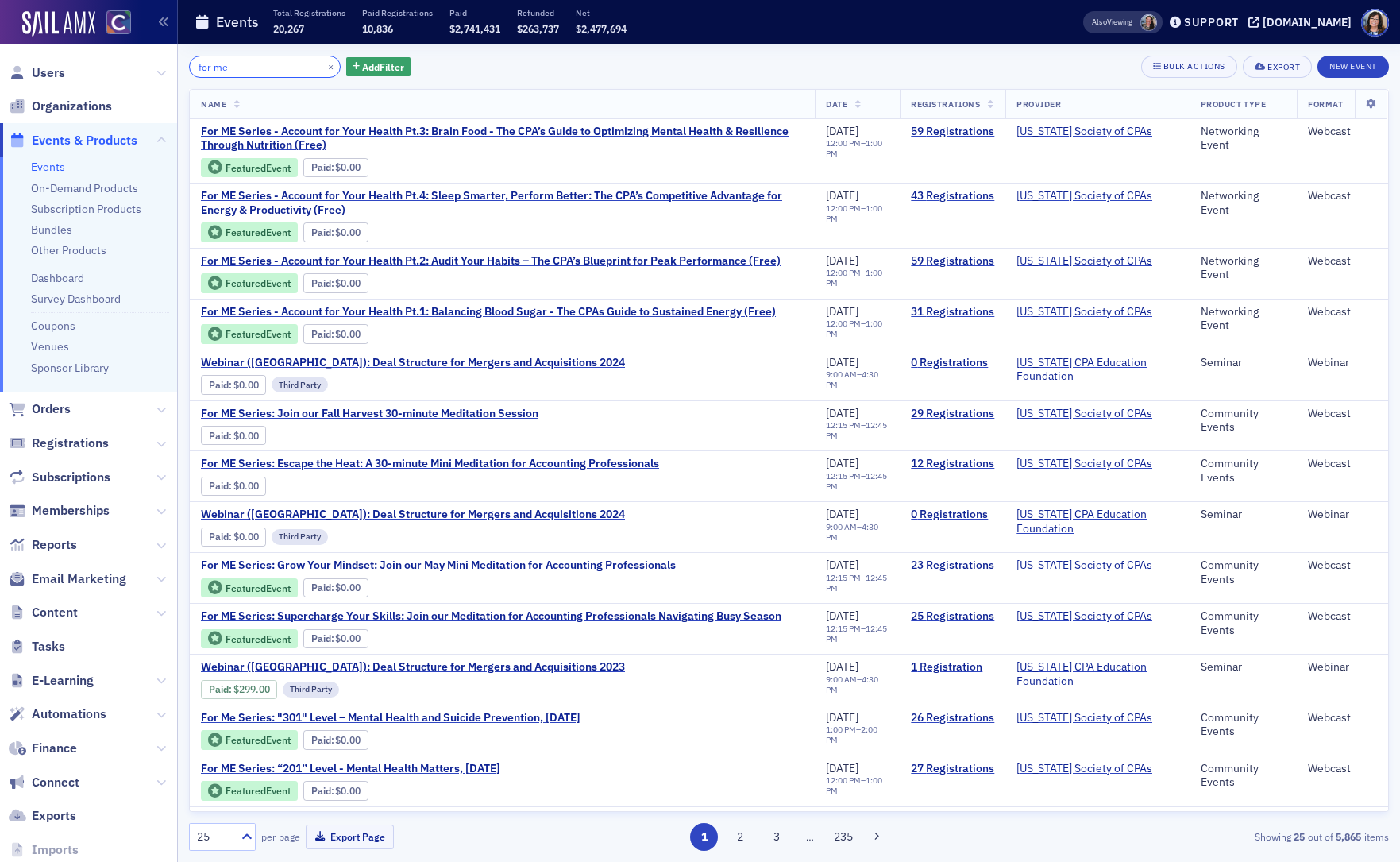
drag, startPoint x: 186, startPoint y: 53, endPoint x: 143, endPoint y: 51, distance: 43.0
click at [143, 51] on div "Users Organizations Events & Products Events On-Demand Products Subscription Pr…" at bounding box center [700, 431] width 1400 height 862
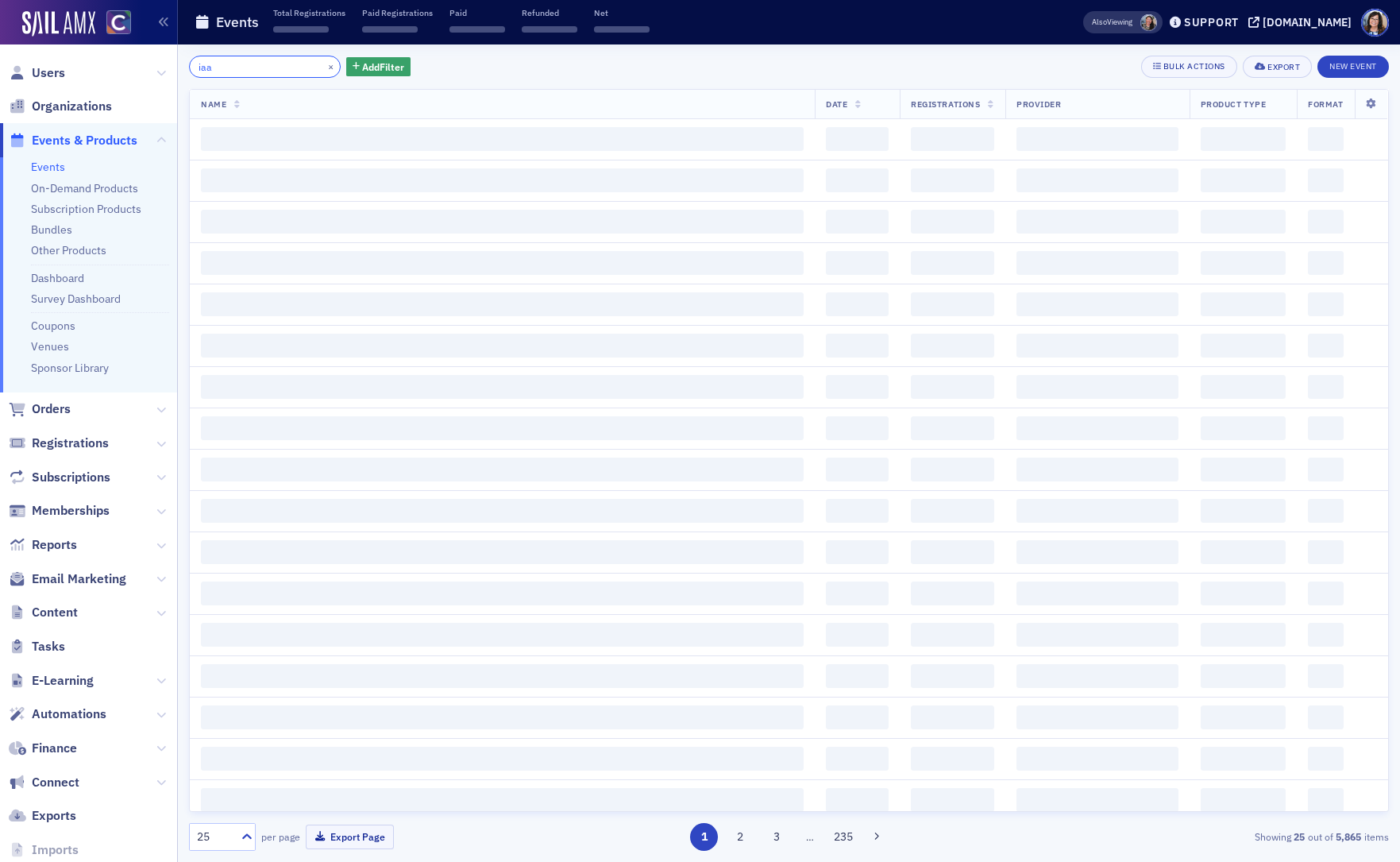
type input "iaa"
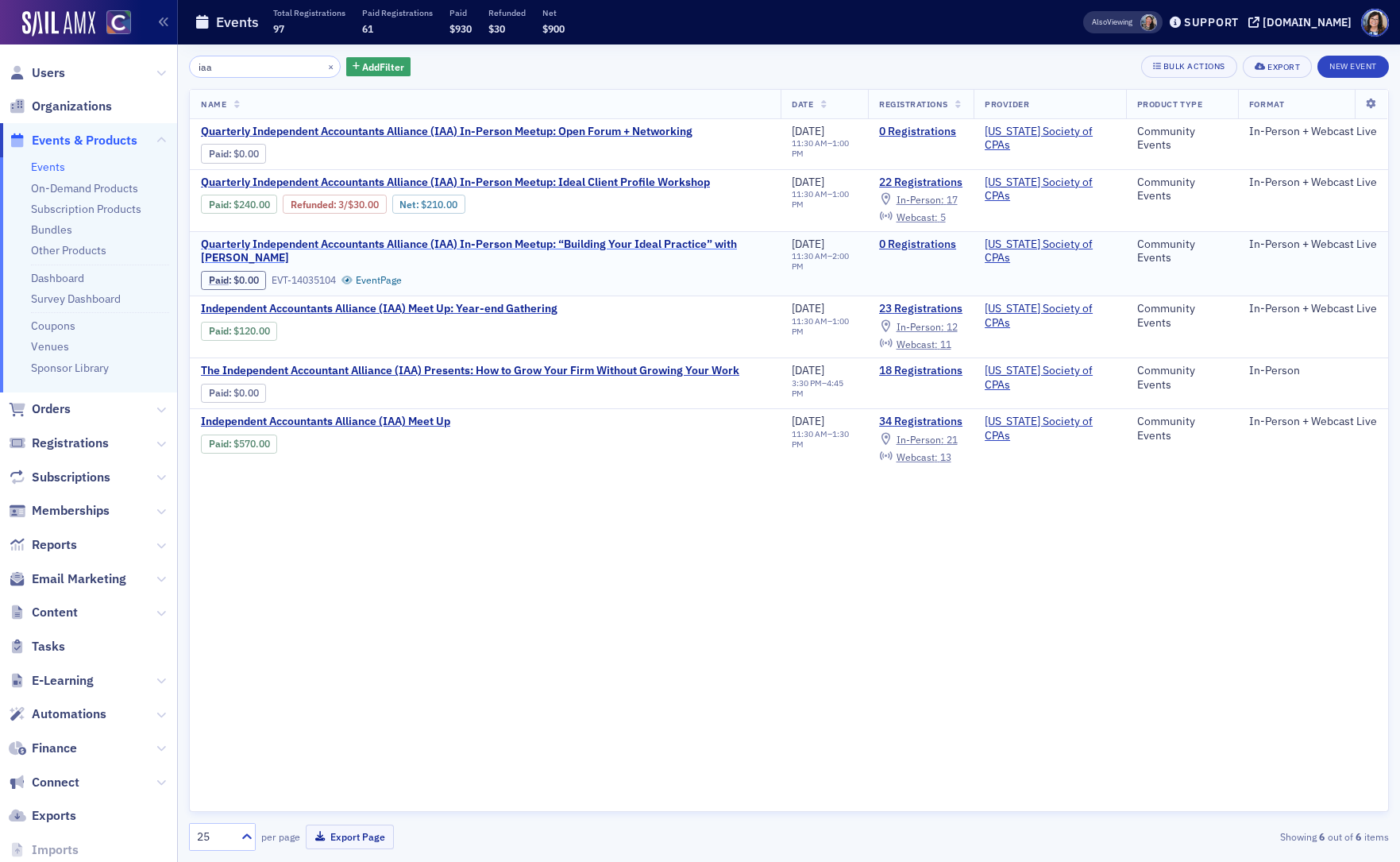
click at [347, 245] on span "Quarterly Independent Accountants Alliance (IAA) In-Person Meetup: “Building Yo…" at bounding box center [485, 251] width 569 height 28
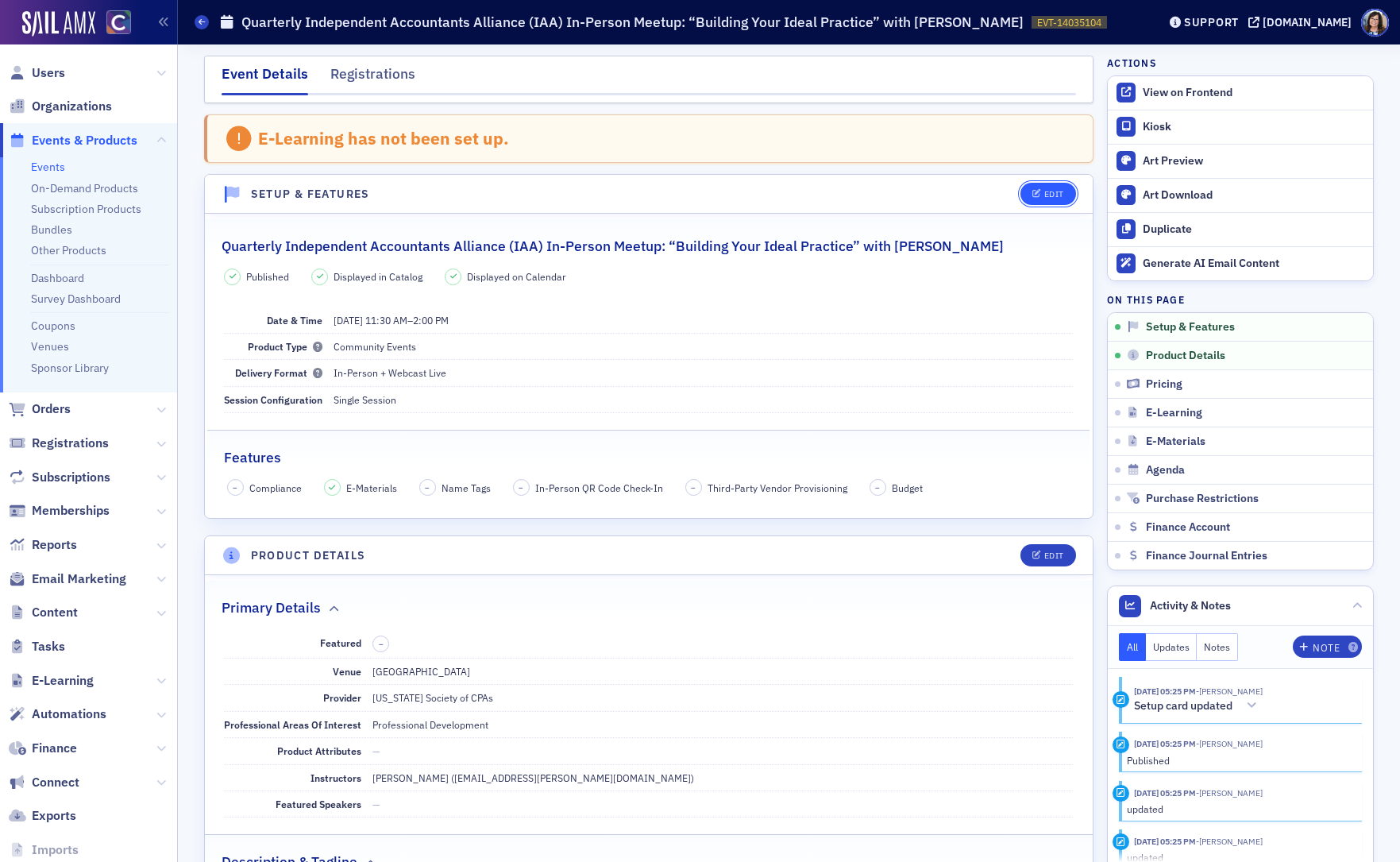
click at [1047, 193] on div "Edit" at bounding box center [1053, 194] width 20 height 9
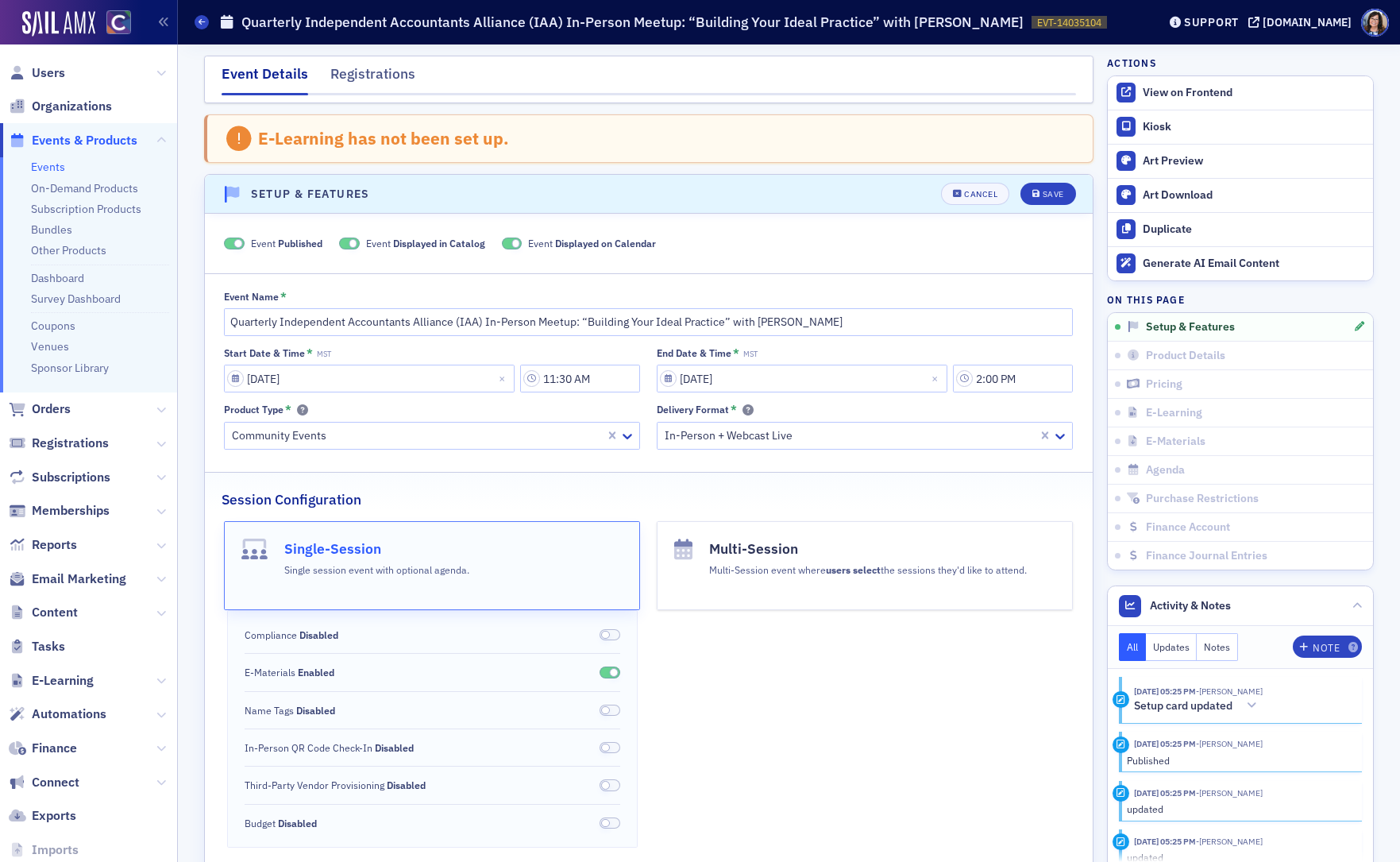
scroll to position [82, 0]
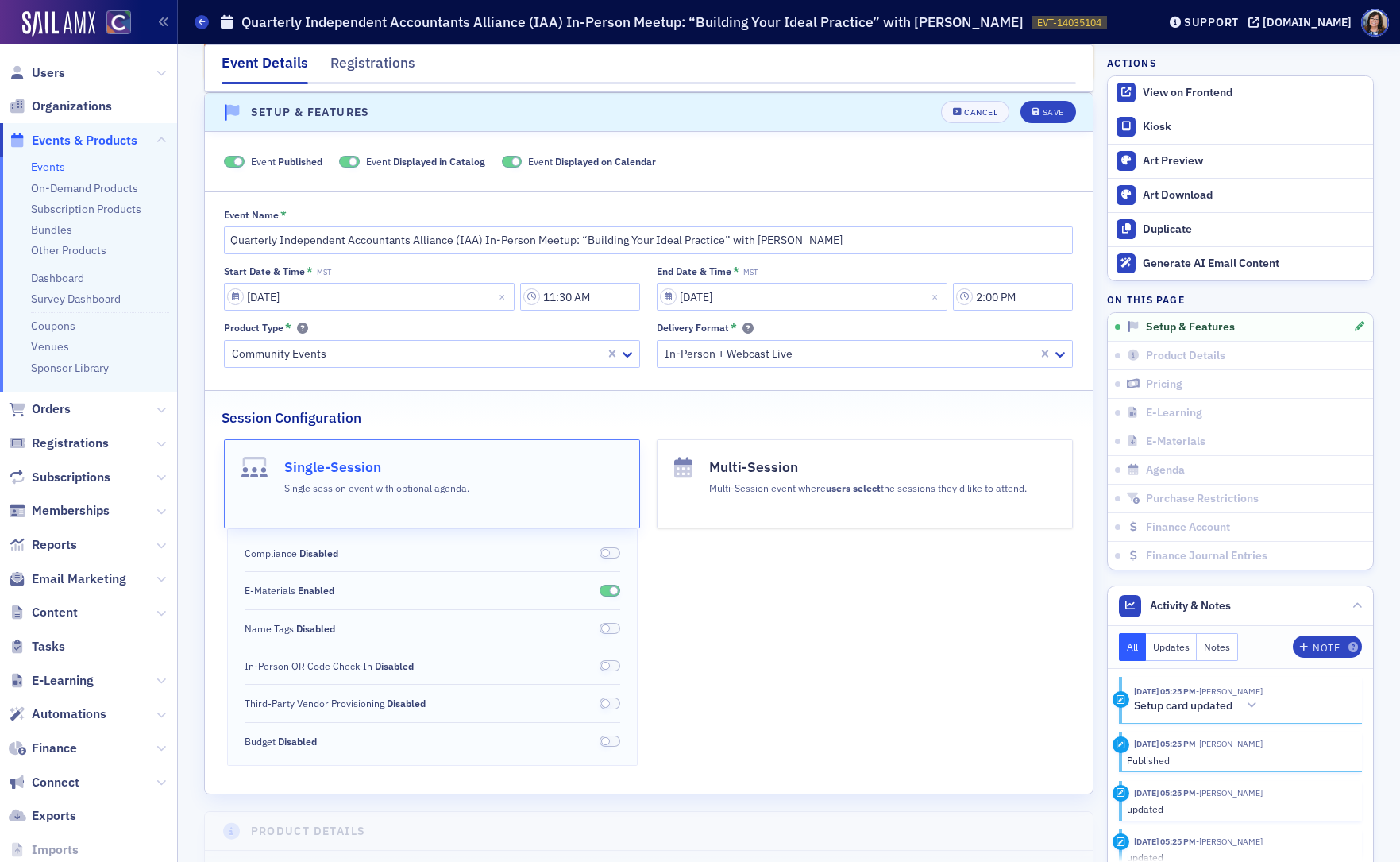
click at [226, 165] on span at bounding box center [234, 161] width 21 height 12
click at [1046, 113] on div "Save" at bounding box center [1053, 112] width 22 height 9
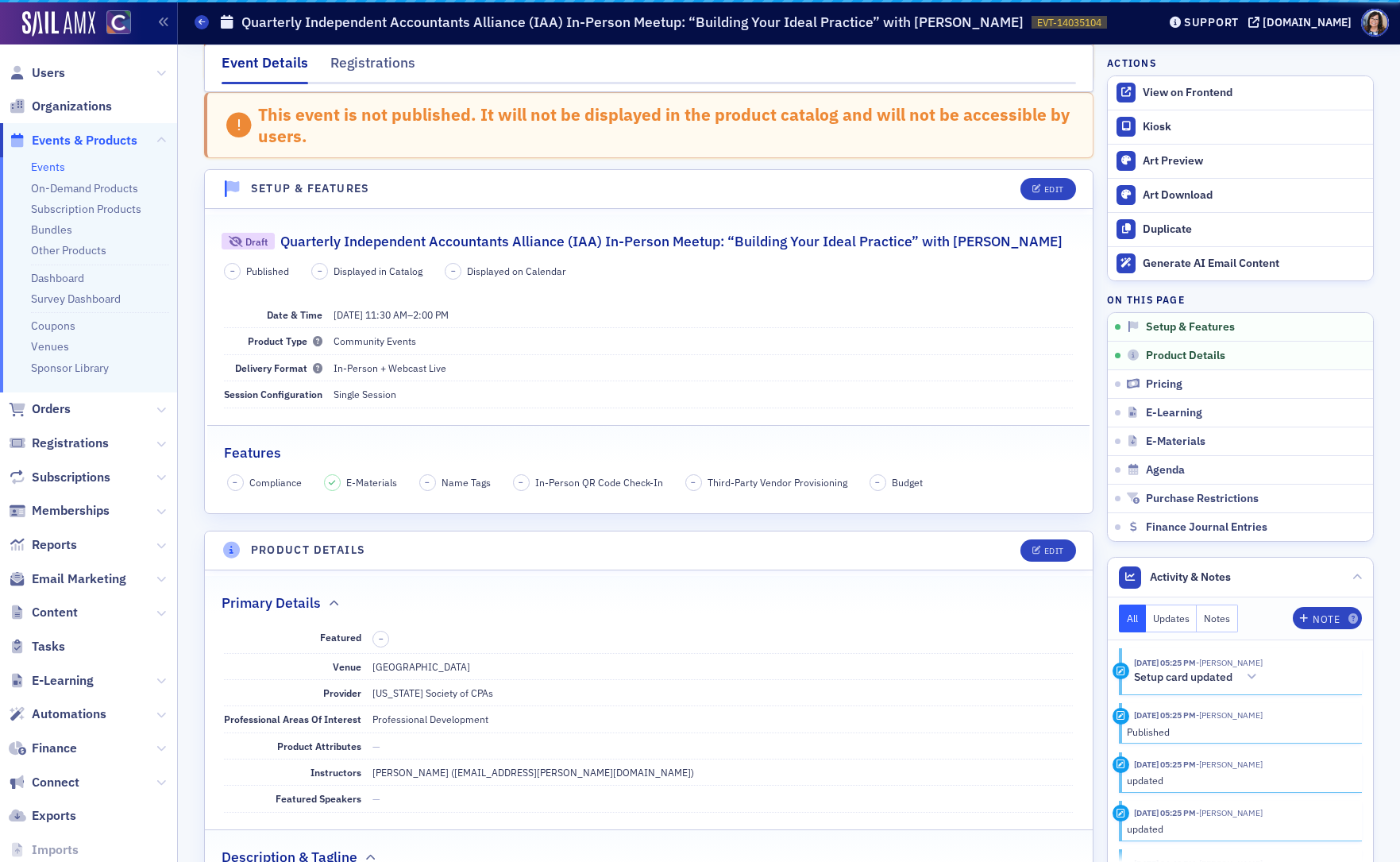
scroll to position [159, 0]
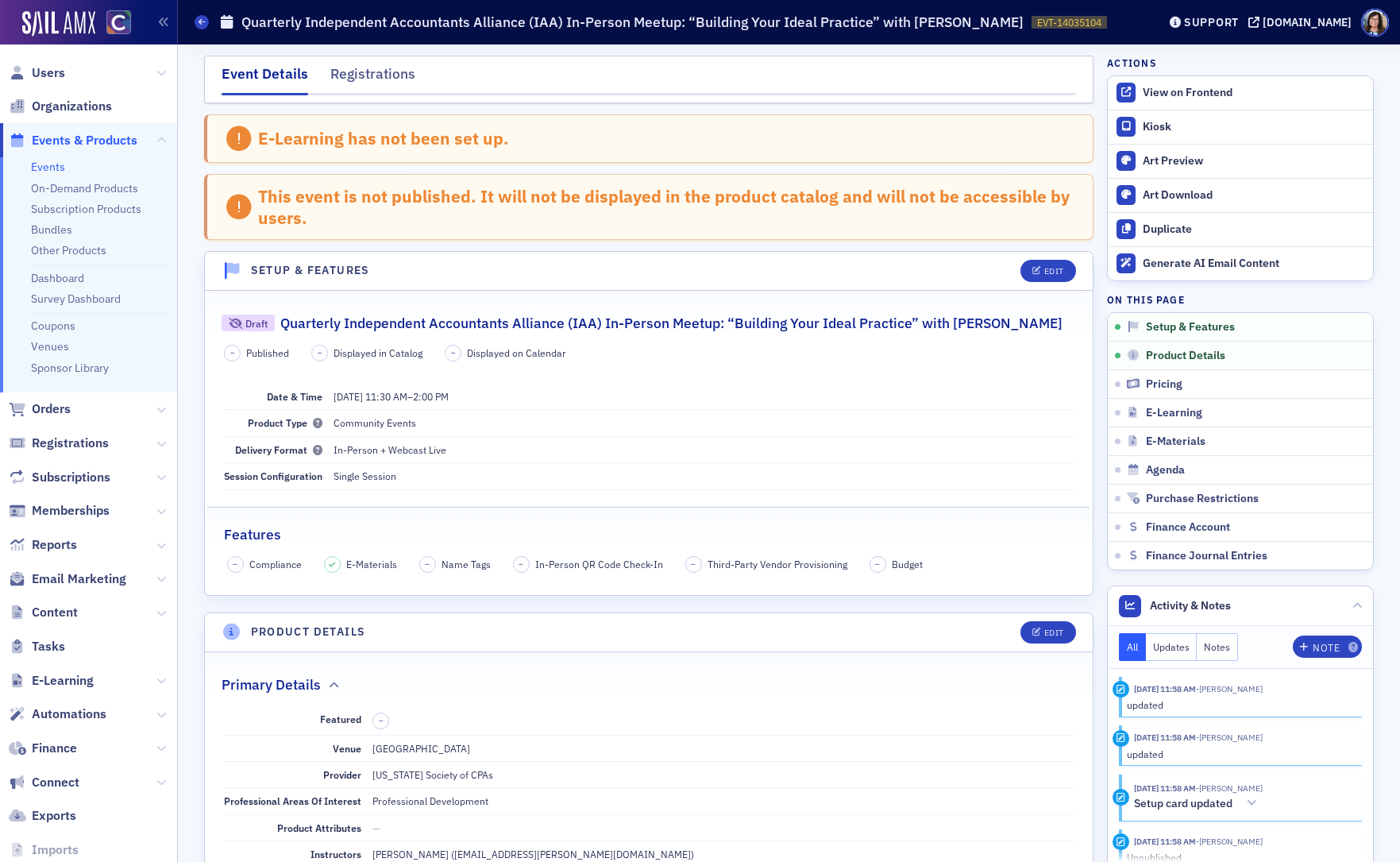
click at [81, 141] on span "Events & Products" at bounding box center [85, 140] width 106 height 18
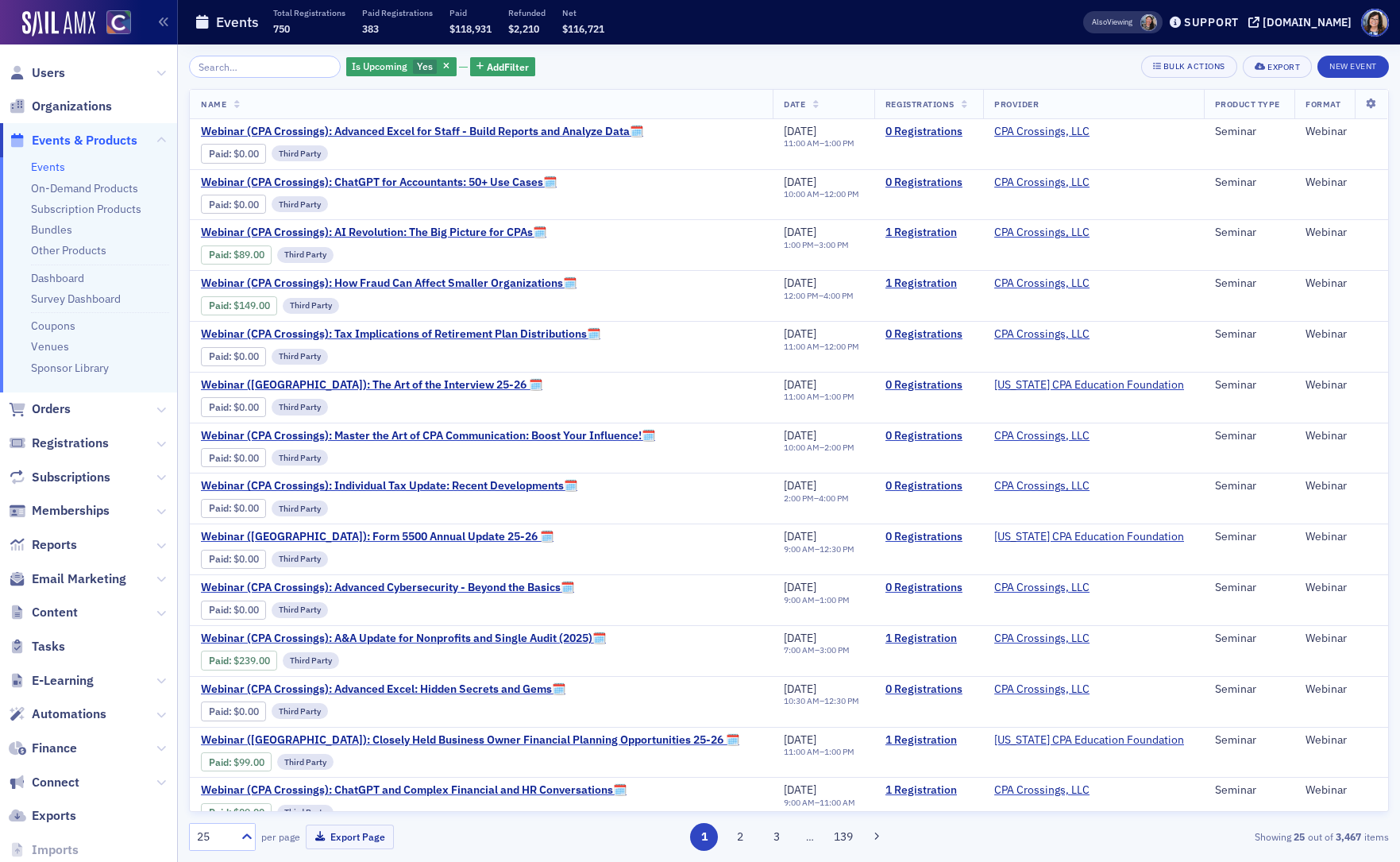
click at [251, 67] on input "search" at bounding box center [265, 67] width 152 height 22
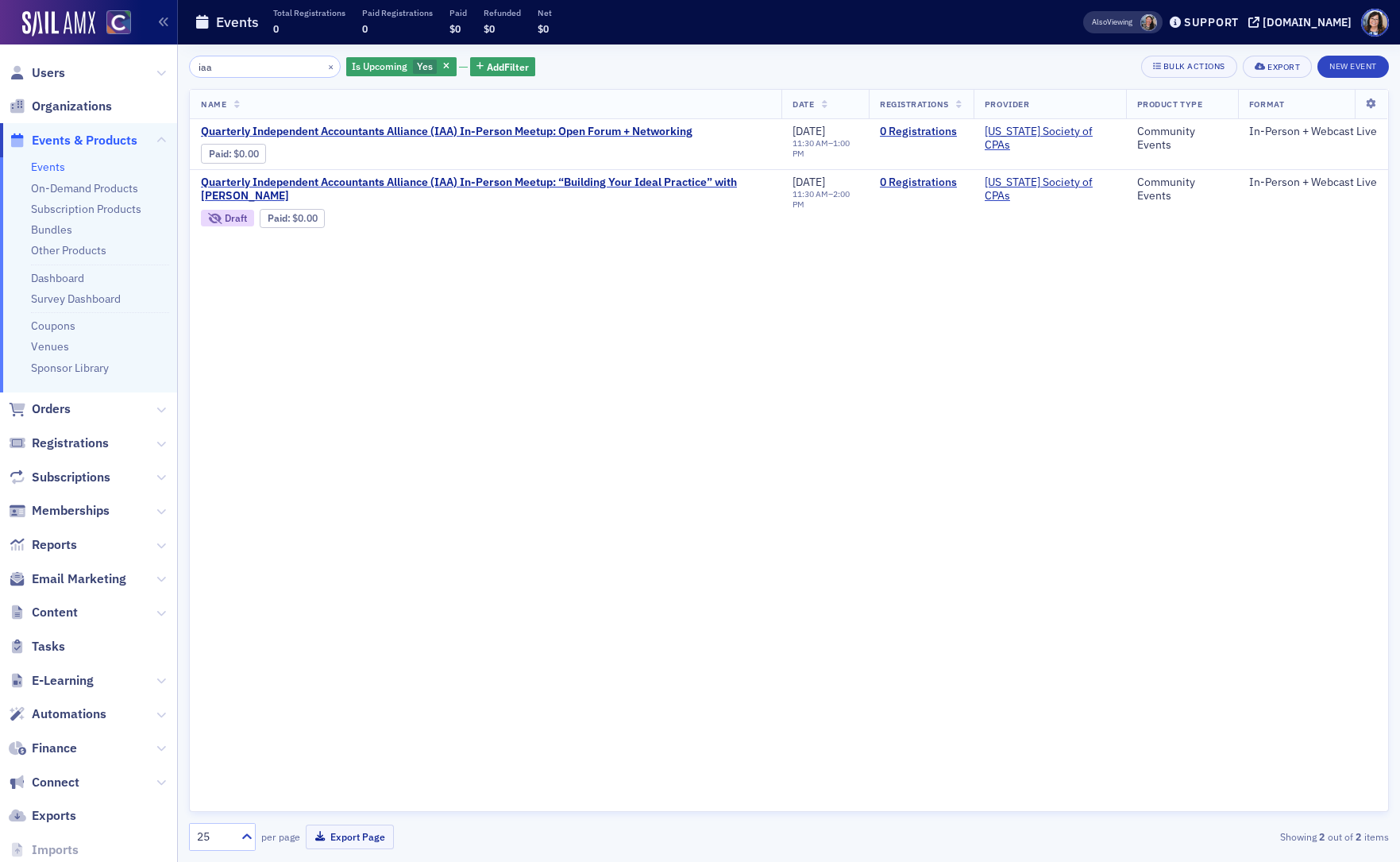
type input "iaa"
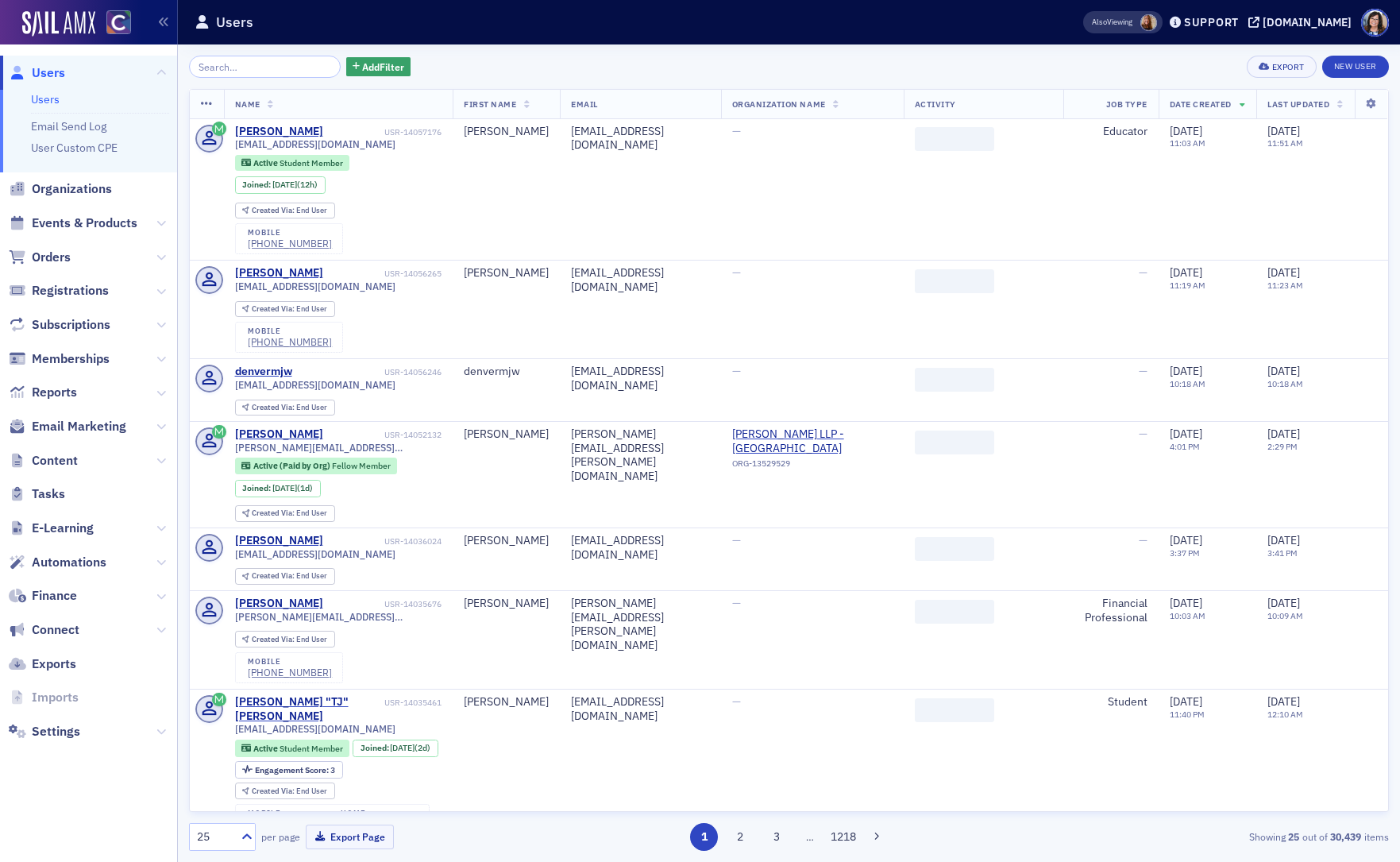
click at [50, 75] on span "Users" at bounding box center [49, 73] width 34 height 18
click at [222, 68] on input "search" at bounding box center [265, 67] width 152 height 22
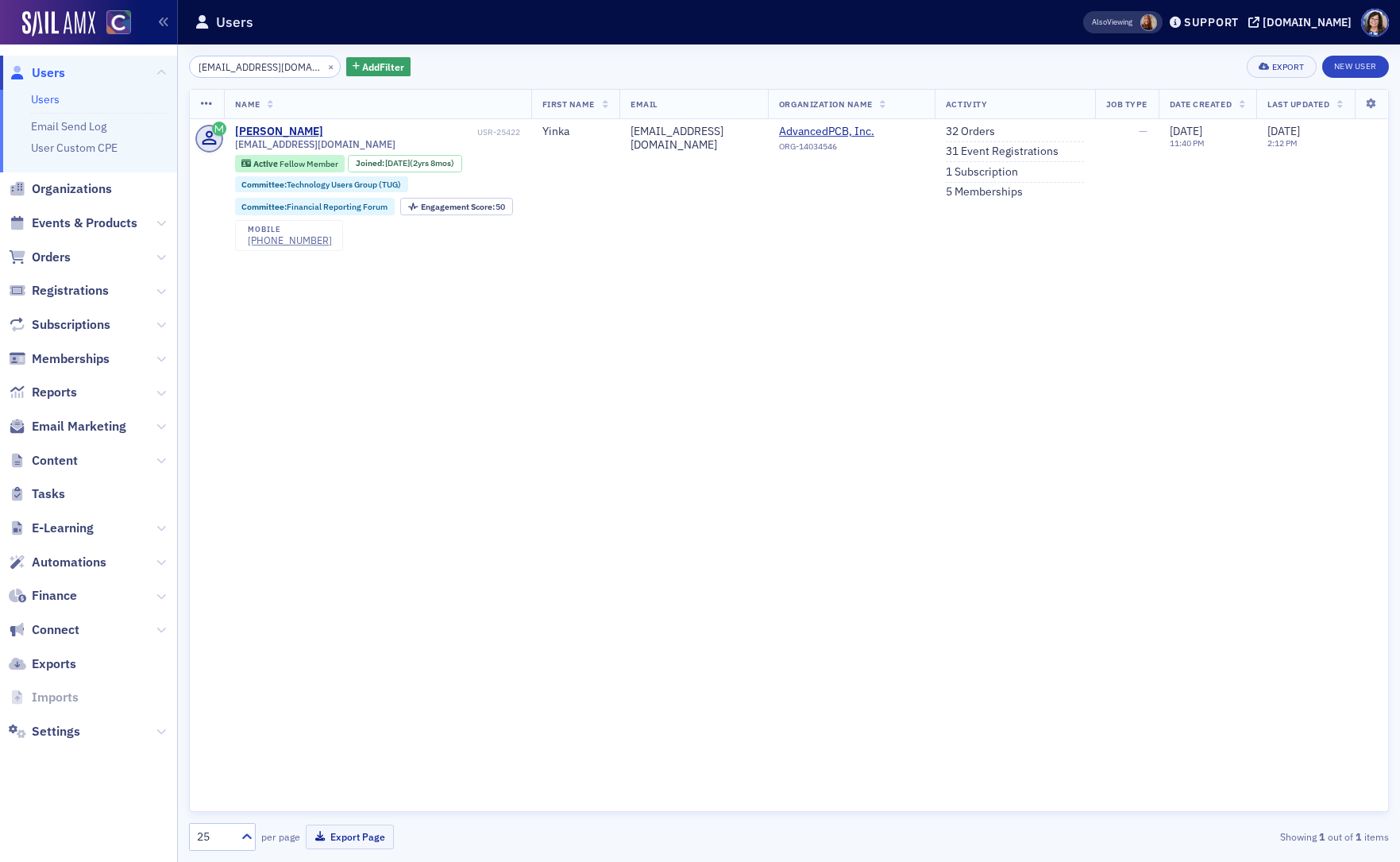
type input "ayeni_yinka@live.co.uk"
drag, startPoint x: 473, startPoint y: 132, endPoint x: 530, endPoint y: 133, distance: 57.0
click at [530, 133] on td "Yinka Ayeni USR-25422 ayeni_yinka@live.co.uk Active Fellow Member Joined : 12/2…" at bounding box center [377, 188] width 307 height 138
copy div "USR-25422"
click at [324, 63] on button "×" at bounding box center [331, 66] width 14 height 14
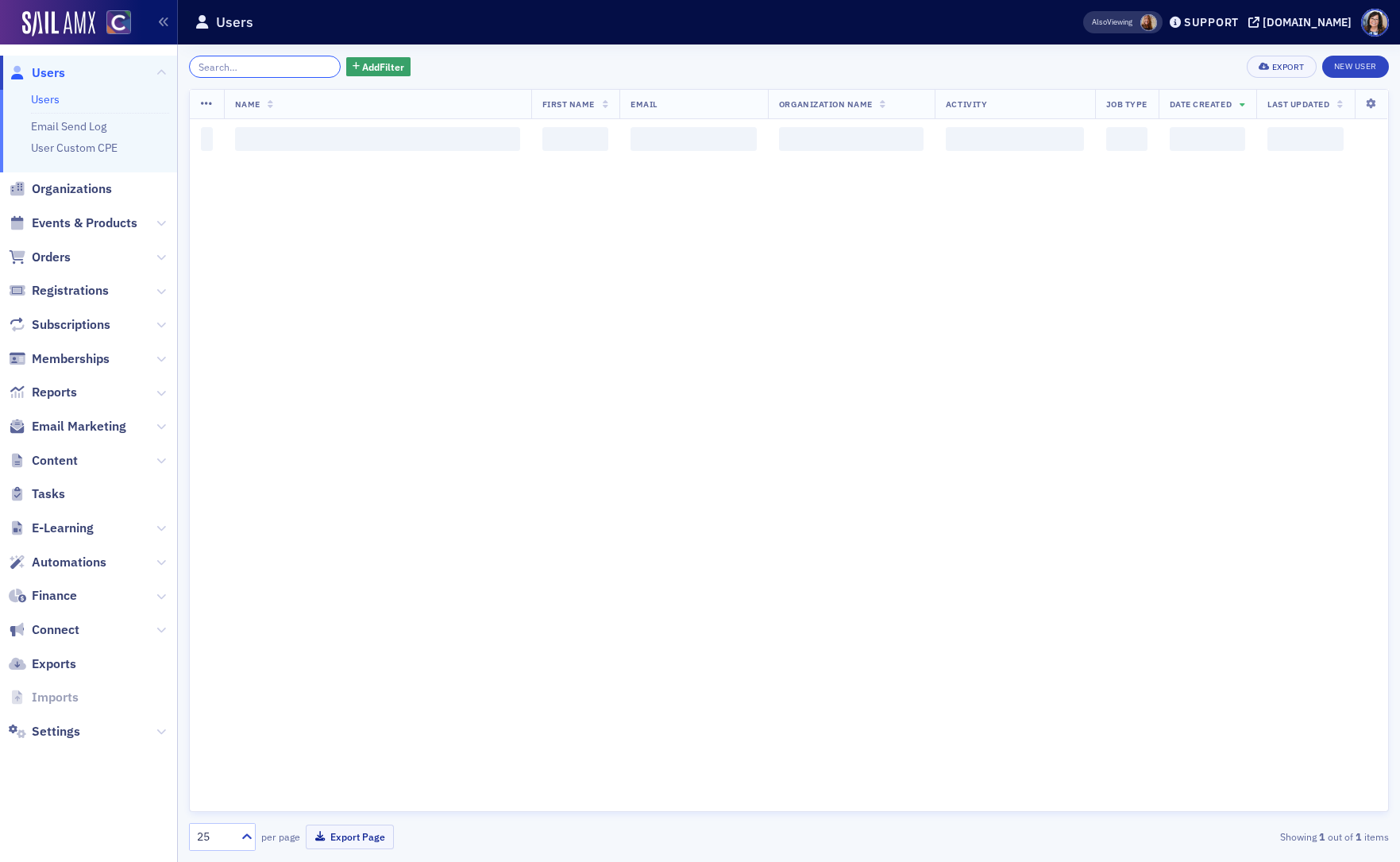
click at [258, 71] on input "search" at bounding box center [265, 67] width 152 height 22
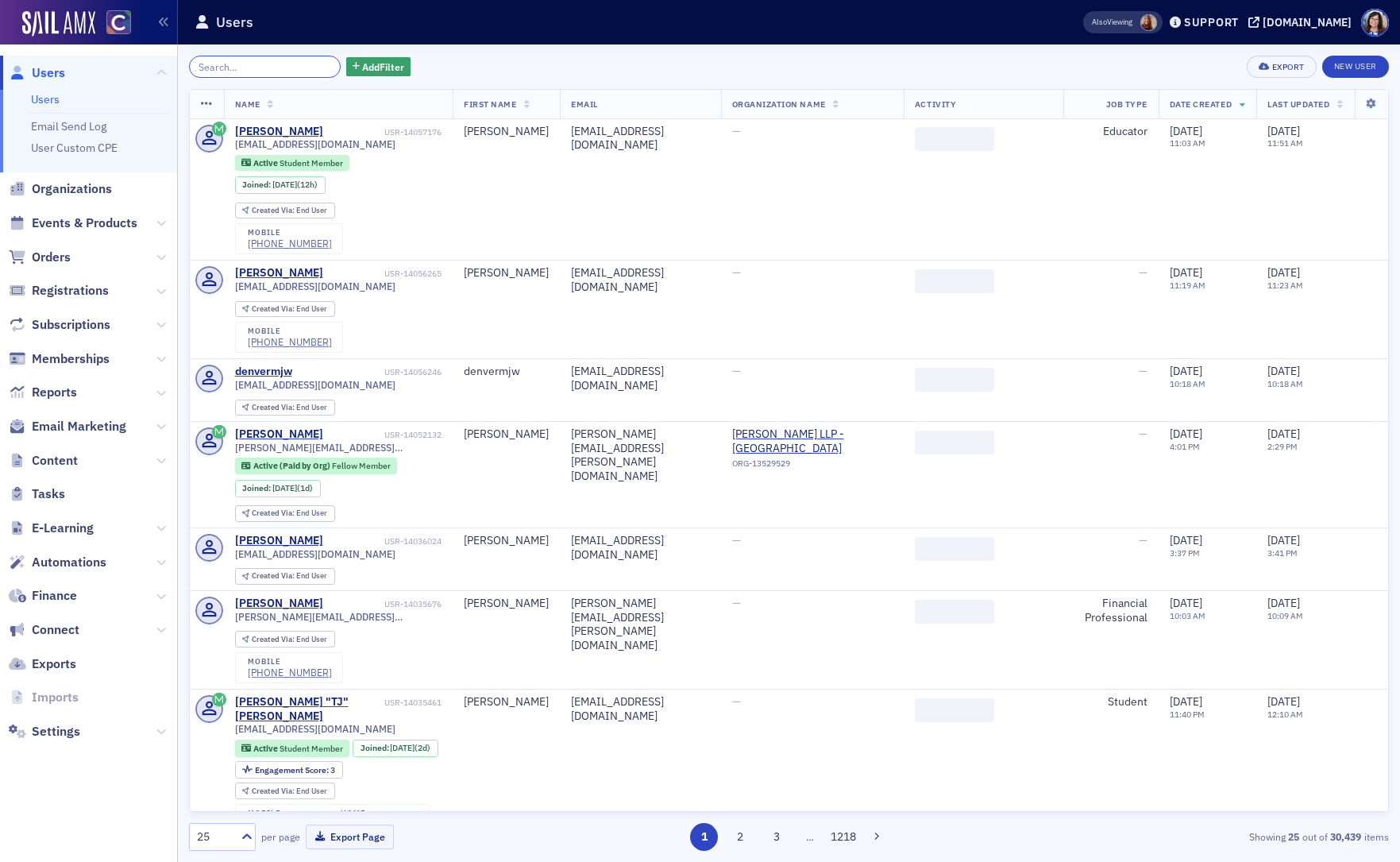
paste input "janet.d@muellerdotkonnect.com"
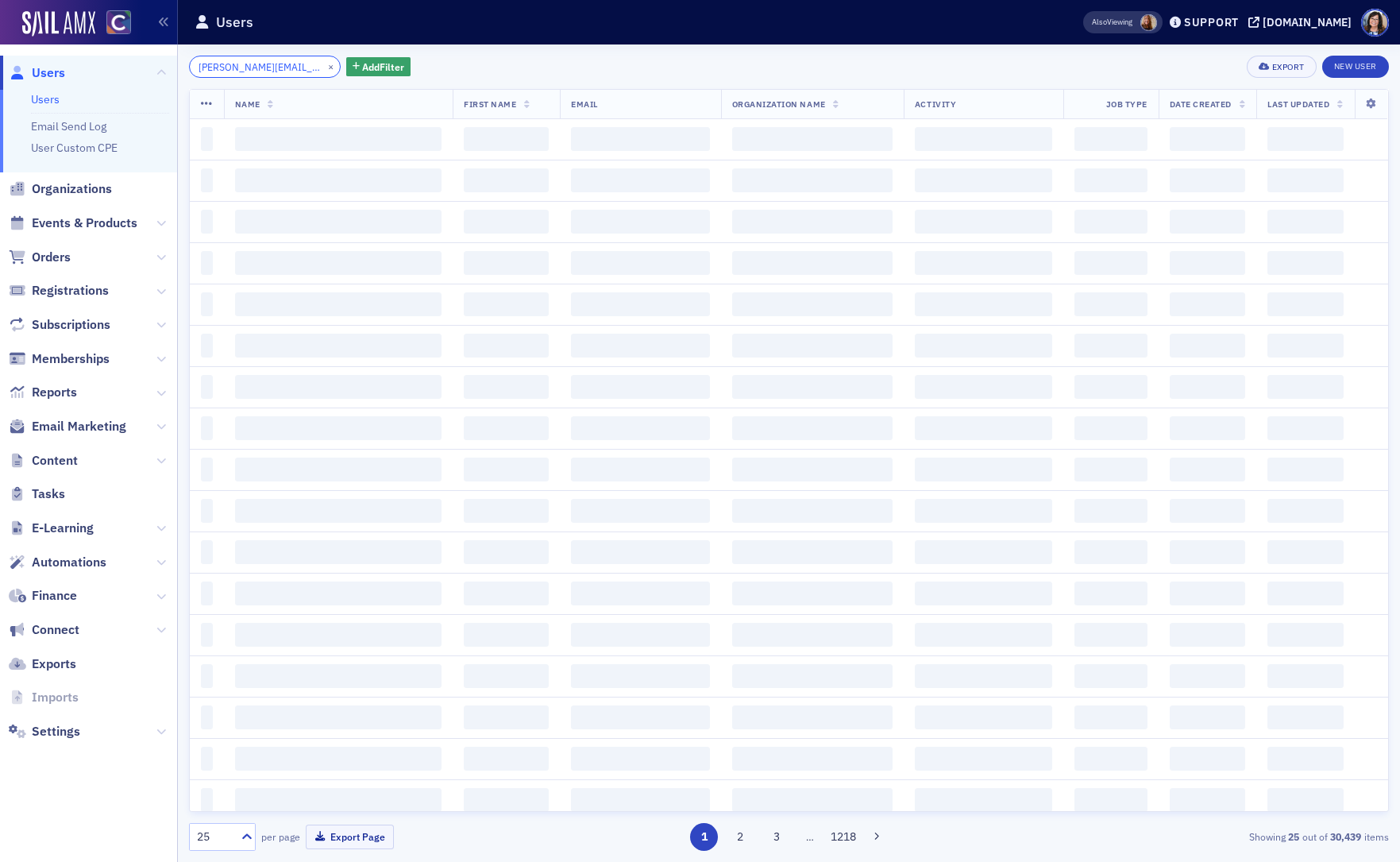
scroll to position [0, 38]
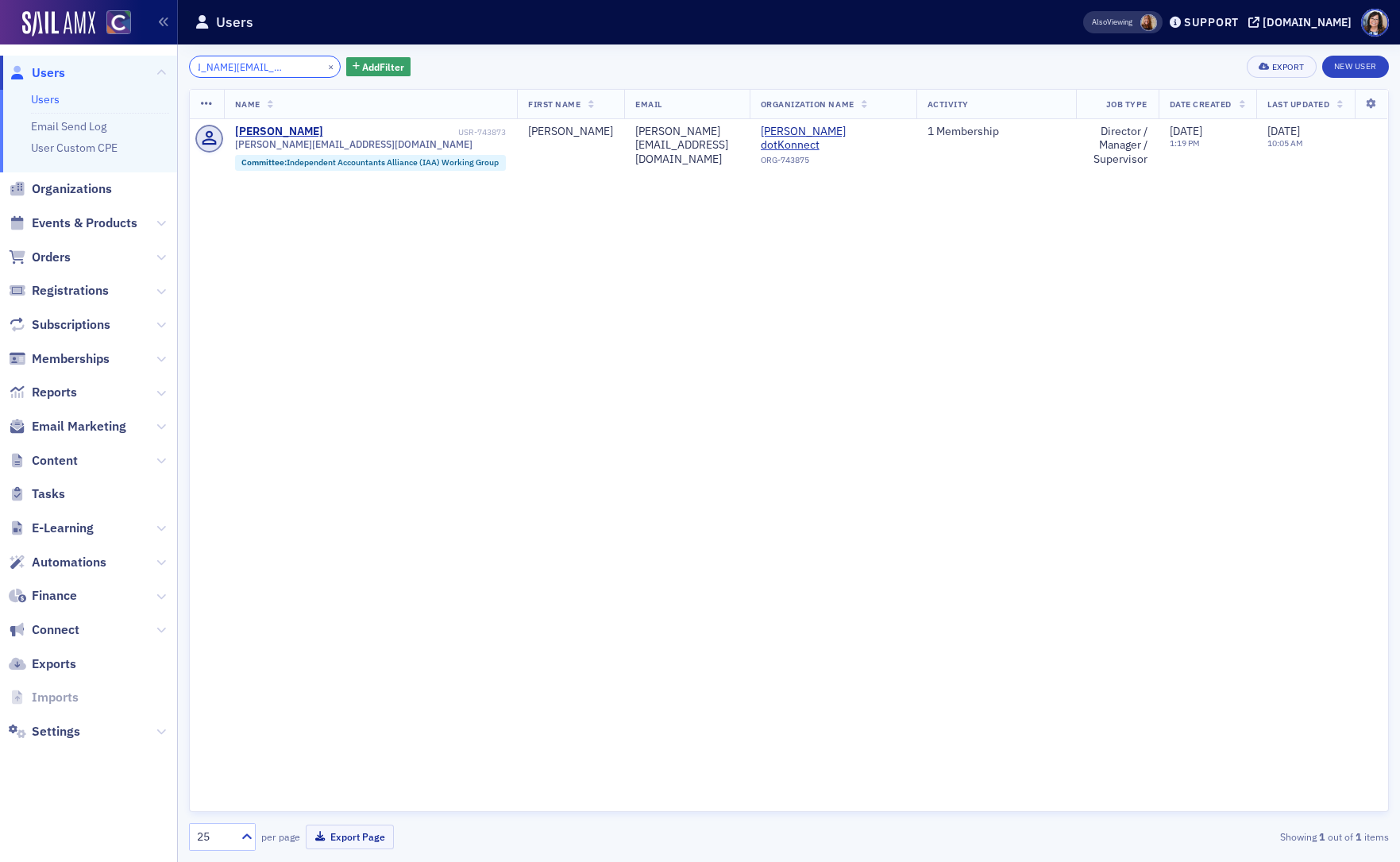
type input "janet.d@muellerdotkonnect.com"
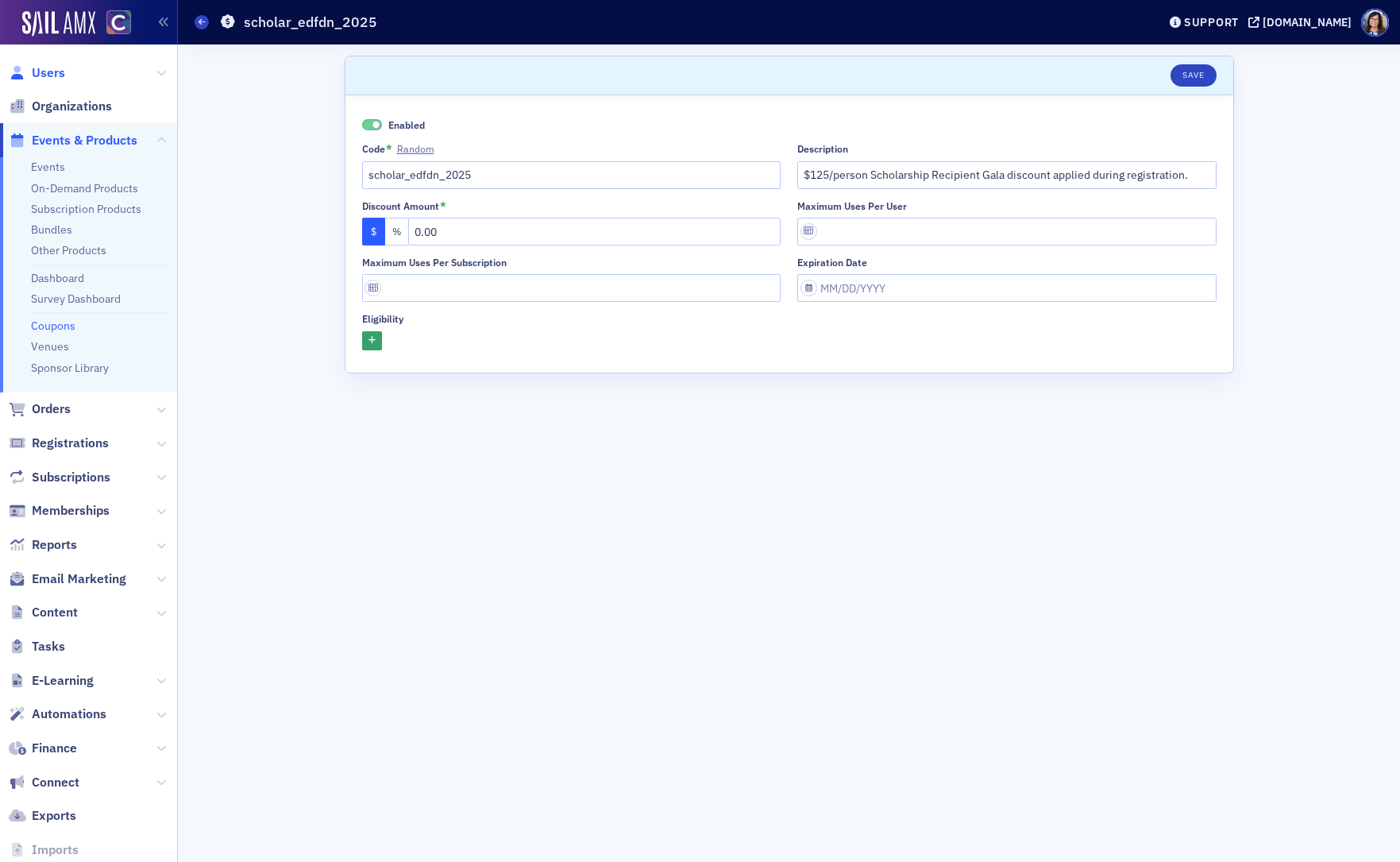
click at [56, 72] on span "Users" at bounding box center [49, 73] width 34 height 18
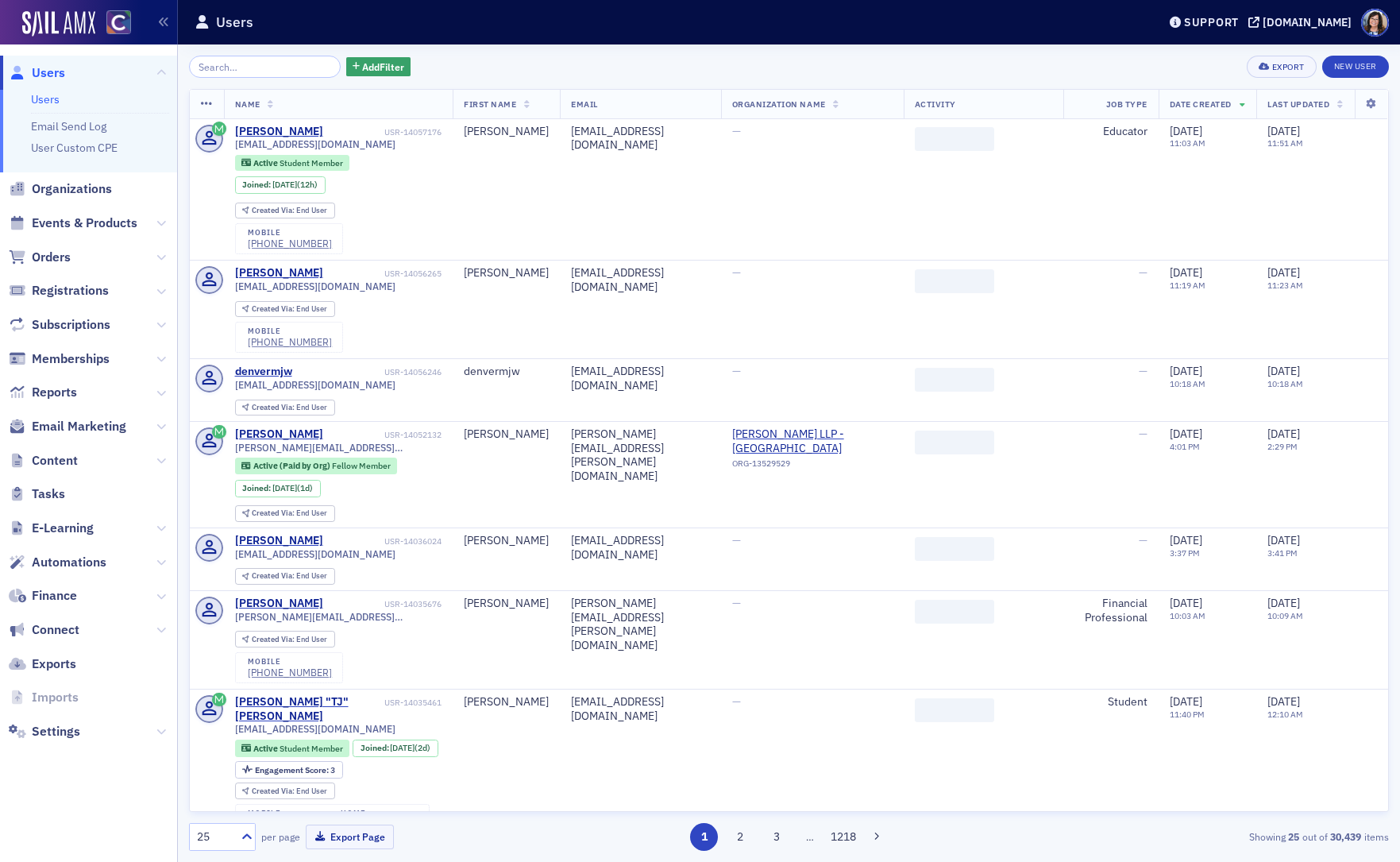
click at [229, 70] on input "search" at bounding box center [265, 67] width 152 height 22
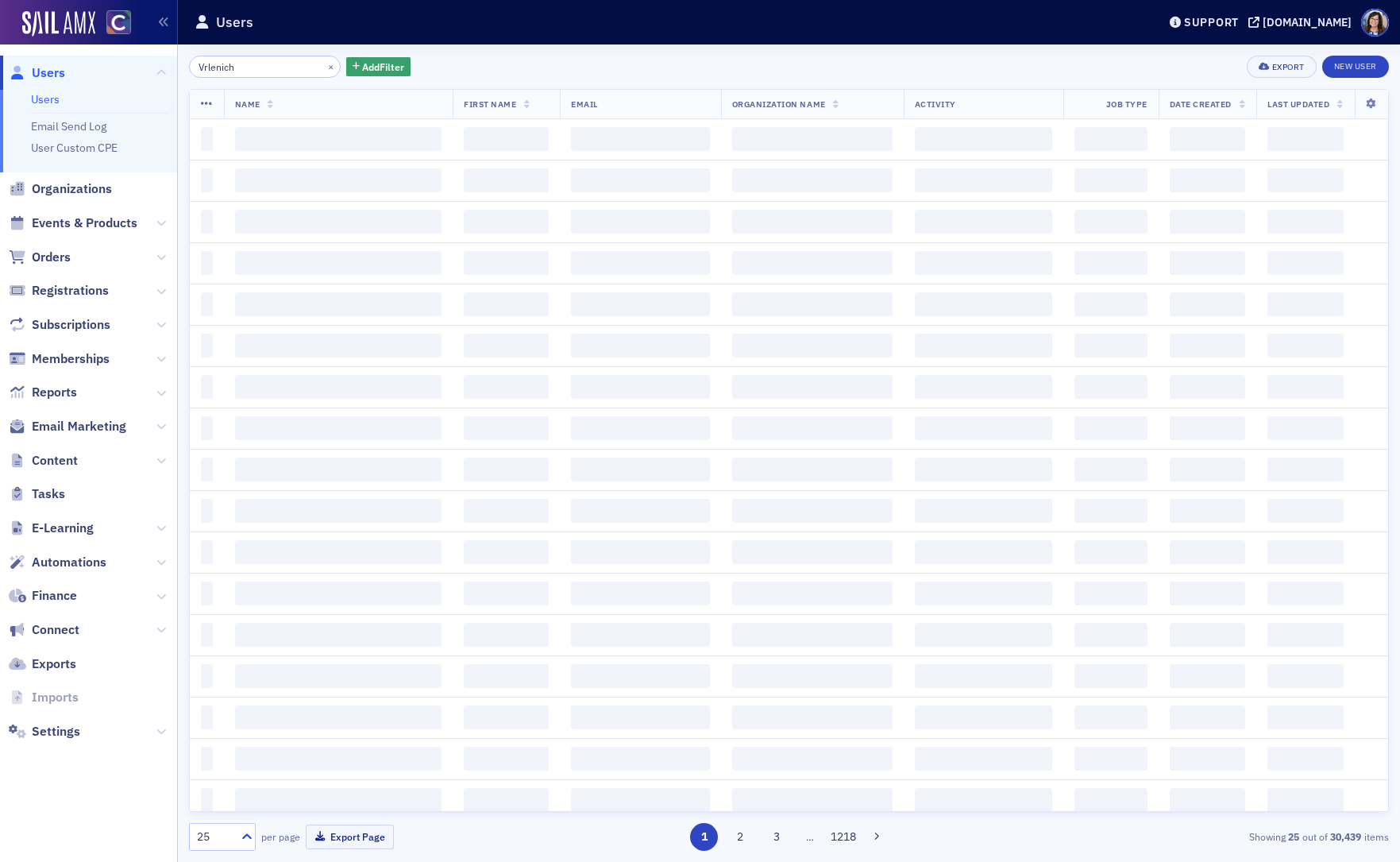
type input "Vrlenich"
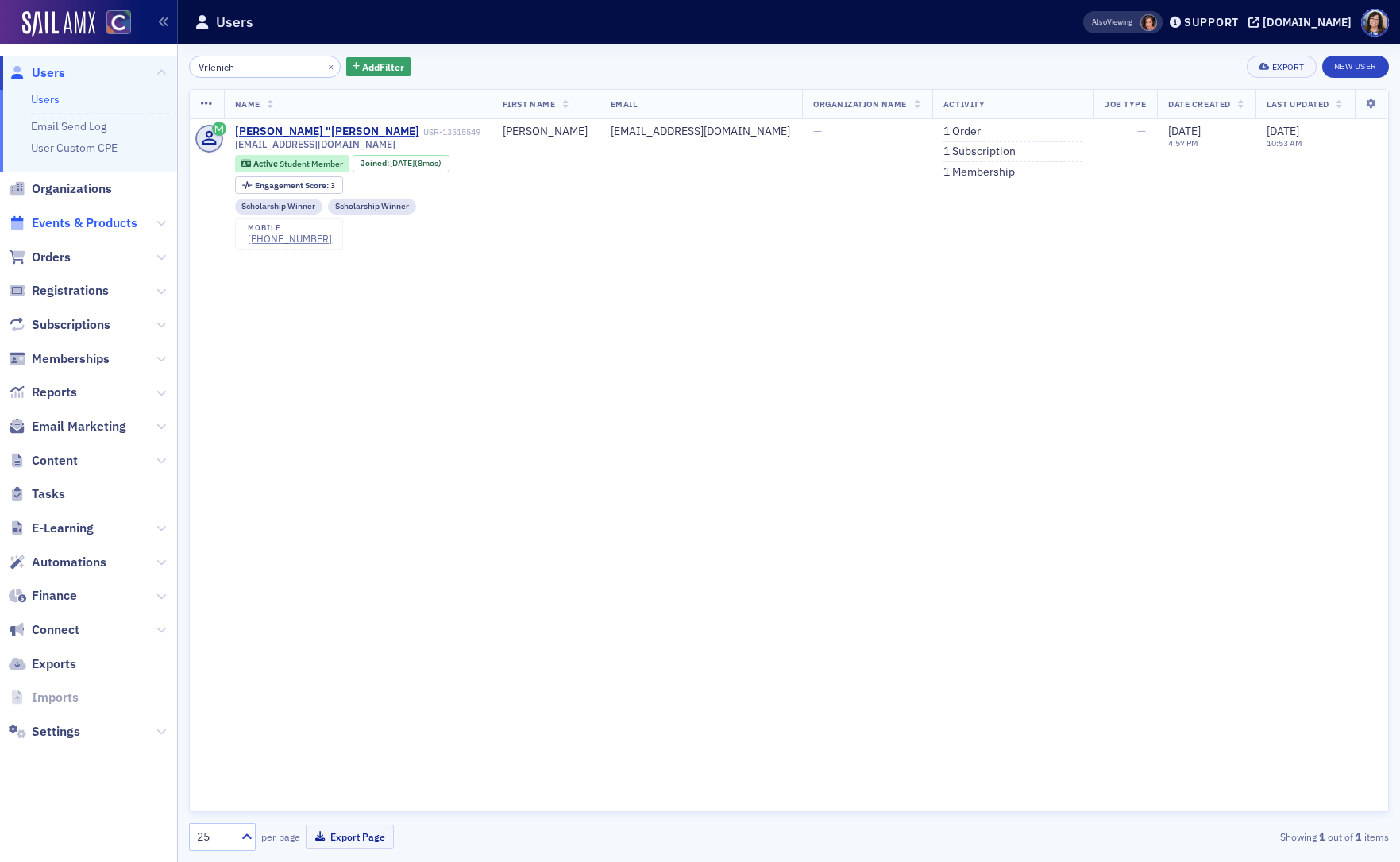
click at [124, 220] on span "Events & Products" at bounding box center [85, 223] width 106 height 18
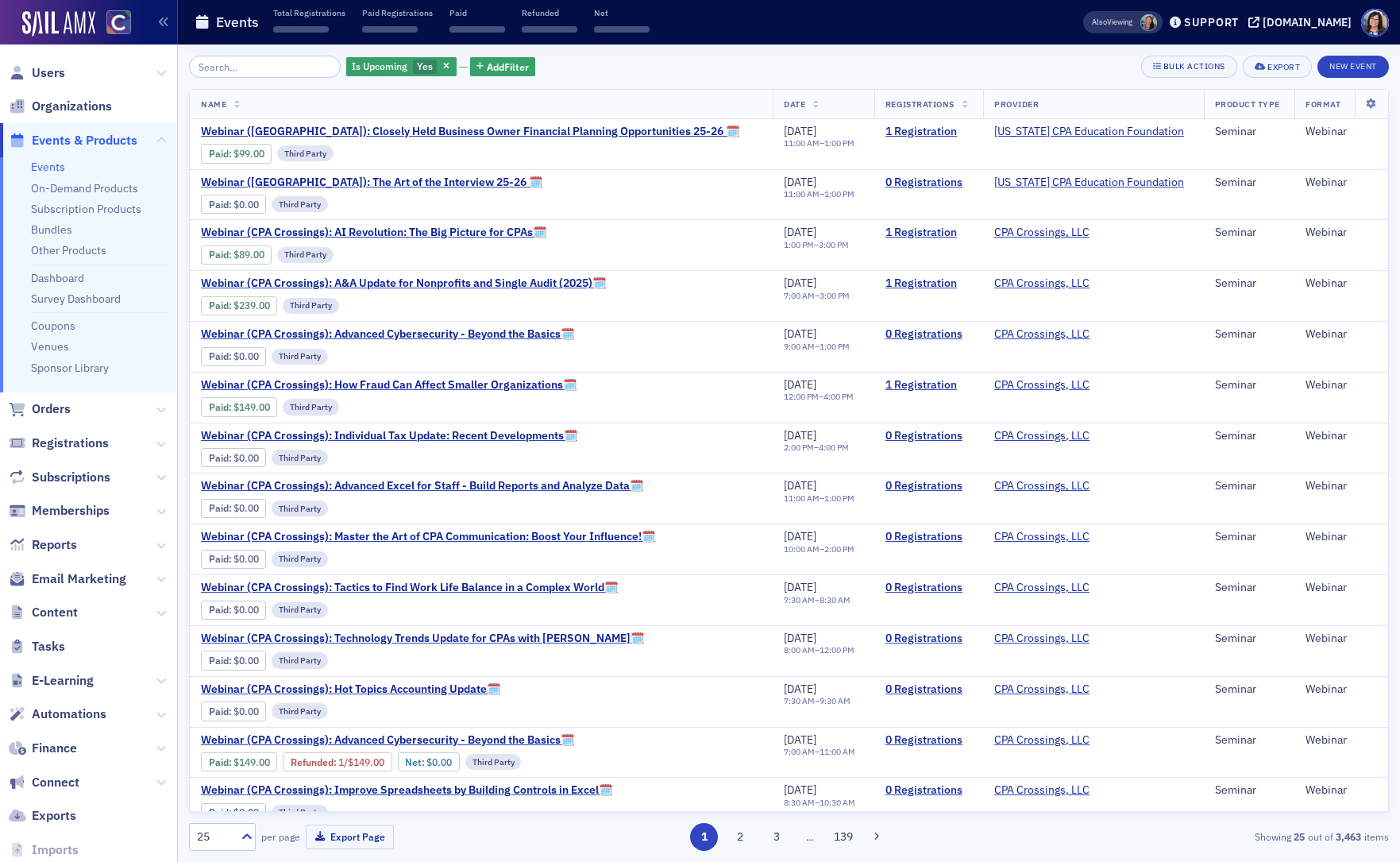
click at [222, 61] on input "search" at bounding box center [265, 67] width 152 height 22
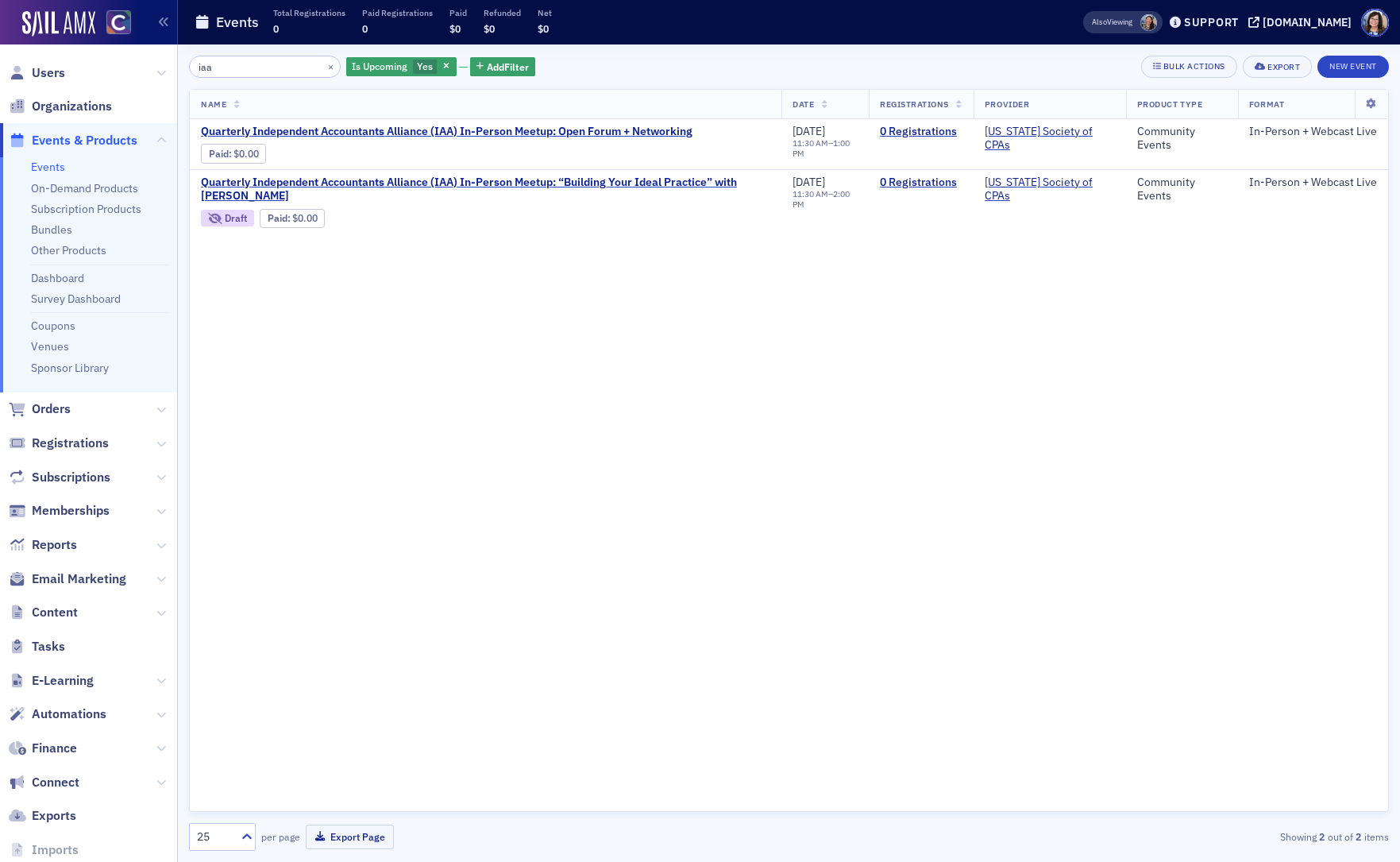
type input "iaa"
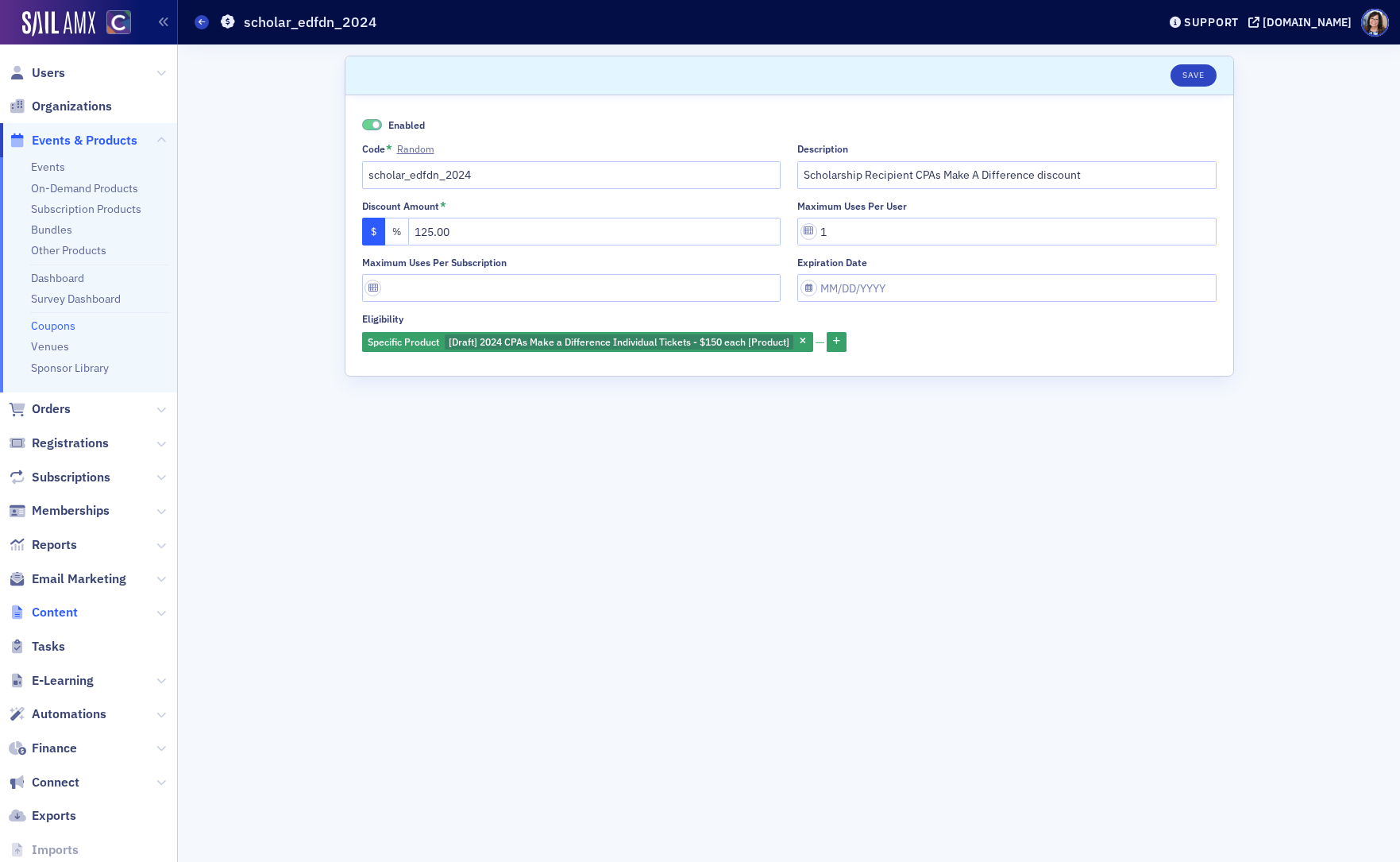
click at [51, 612] on span "Content" at bounding box center [55, 612] width 46 height 18
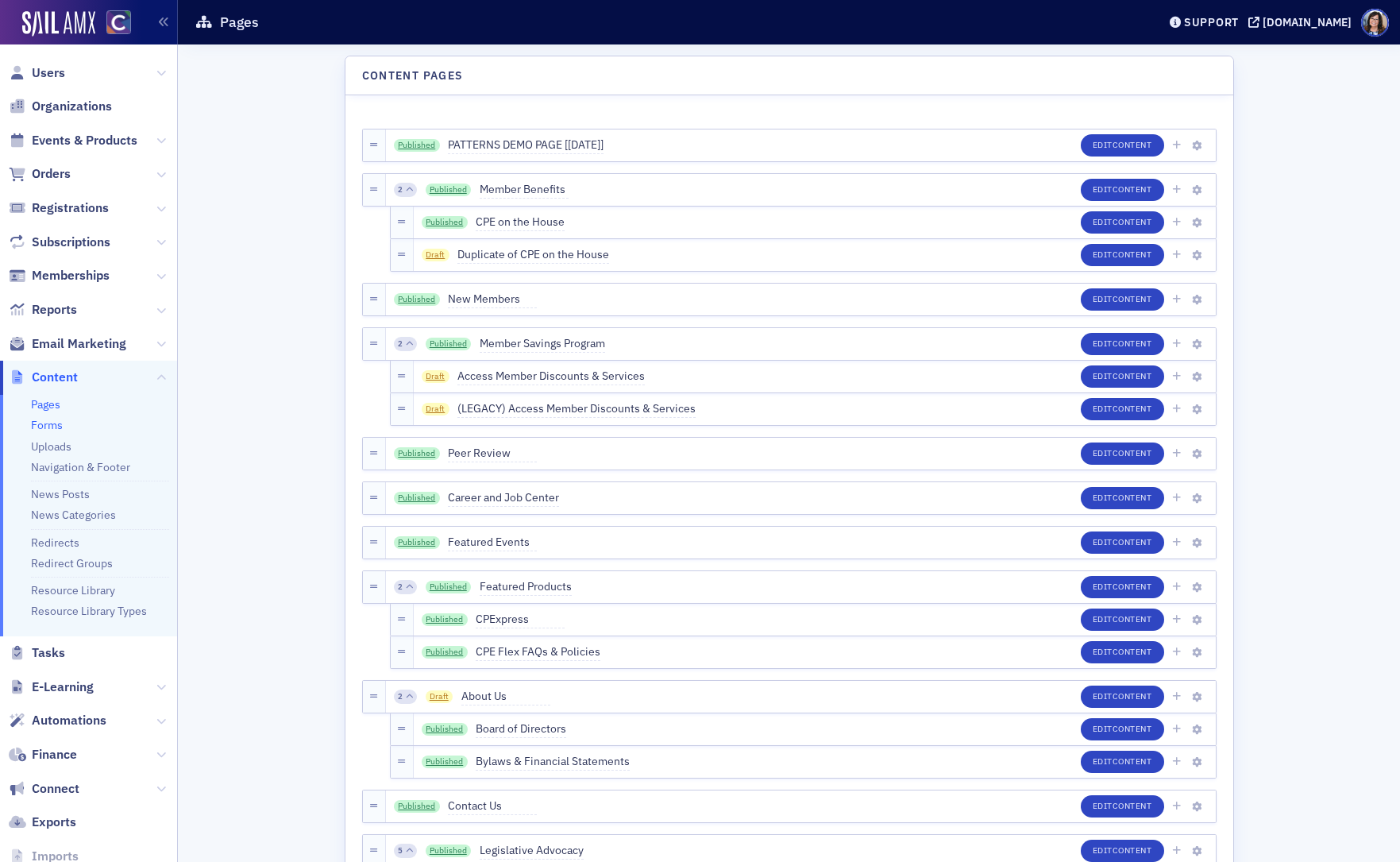
click at [48, 424] on link "Forms" at bounding box center [47, 425] width 32 height 14
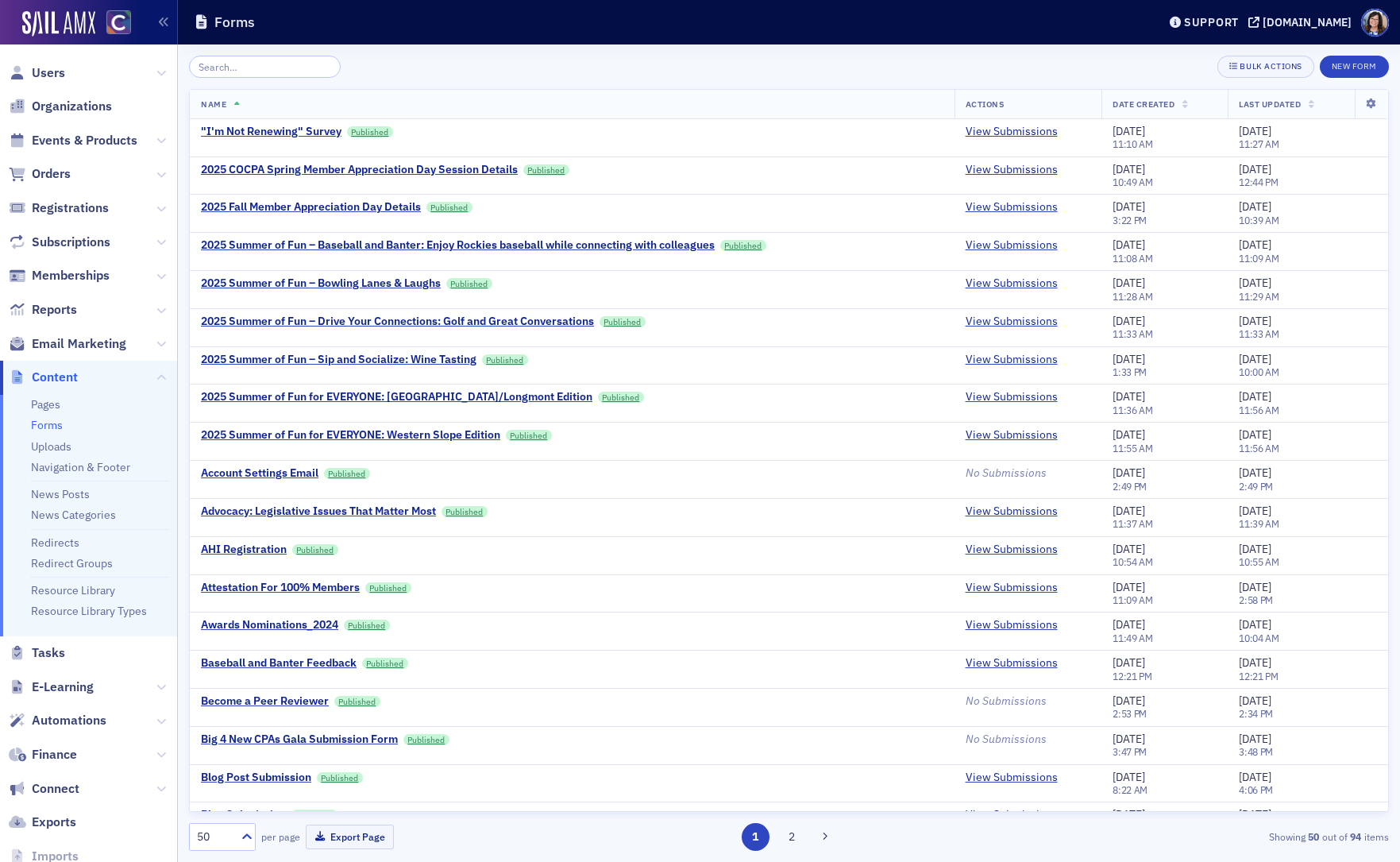
click at [276, 68] on input "search" at bounding box center [265, 67] width 152 height 22
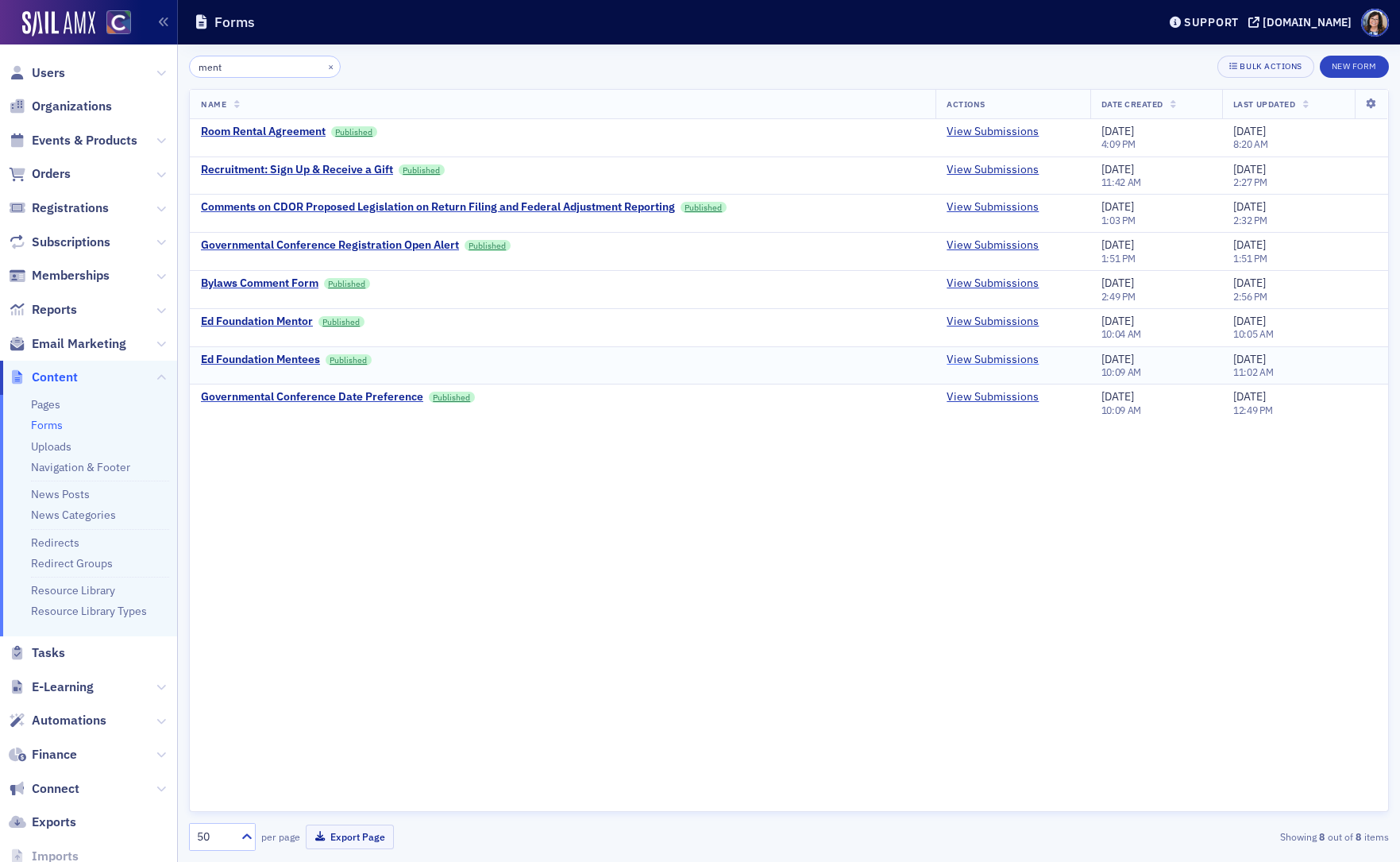
type input "ment"
click at [979, 356] on link "View Submissions" at bounding box center [992, 360] width 92 height 14
click at [1006, 320] on link "View Submissions" at bounding box center [992, 322] width 92 height 14
click at [991, 357] on link "View Submissions" at bounding box center [992, 360] width 92 height 14
